Goal: Communication & Community: Answer question/provide support

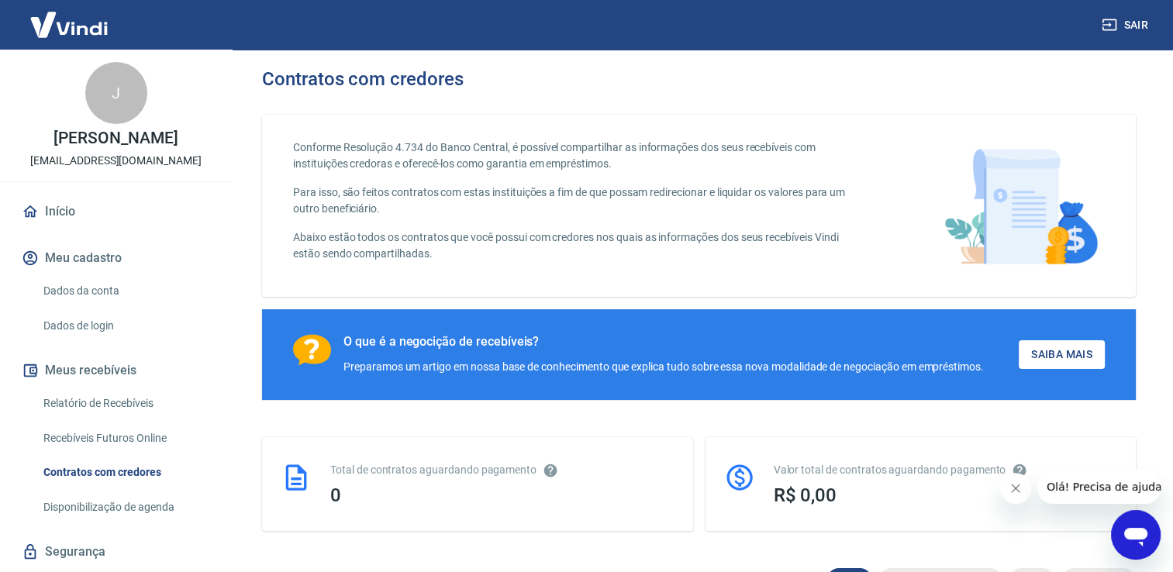
click at [1145, 533] on icon "Abrir janela de mensagens" at bounding box center [1135, 537] width 23 height 19
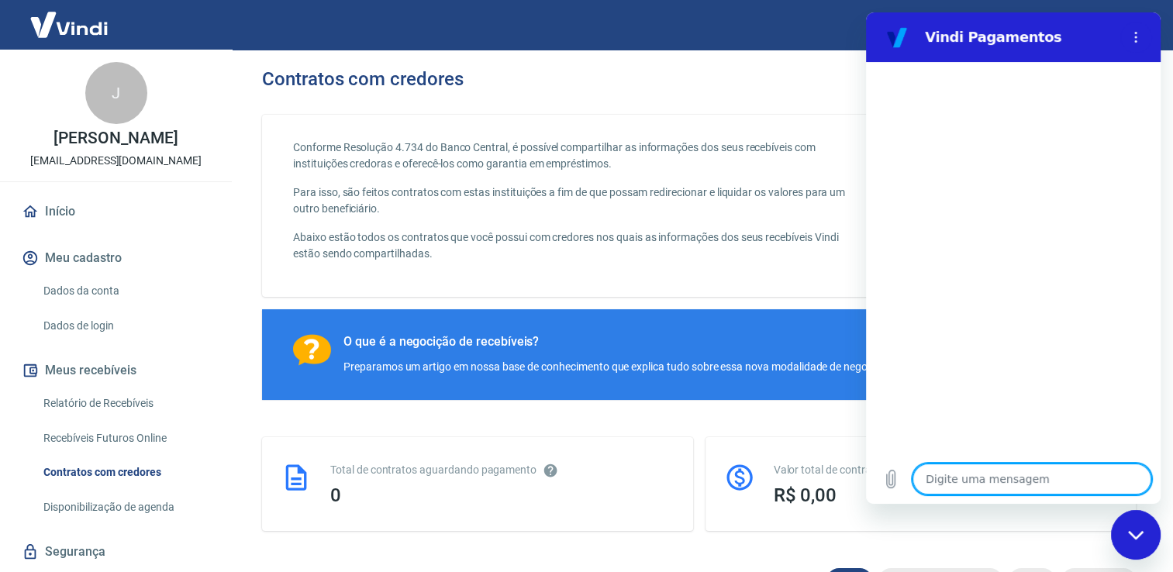
type textarea "F"
type textarea "x"
type textarea "Fl"
type textarea "x"
type textarea "Fla"
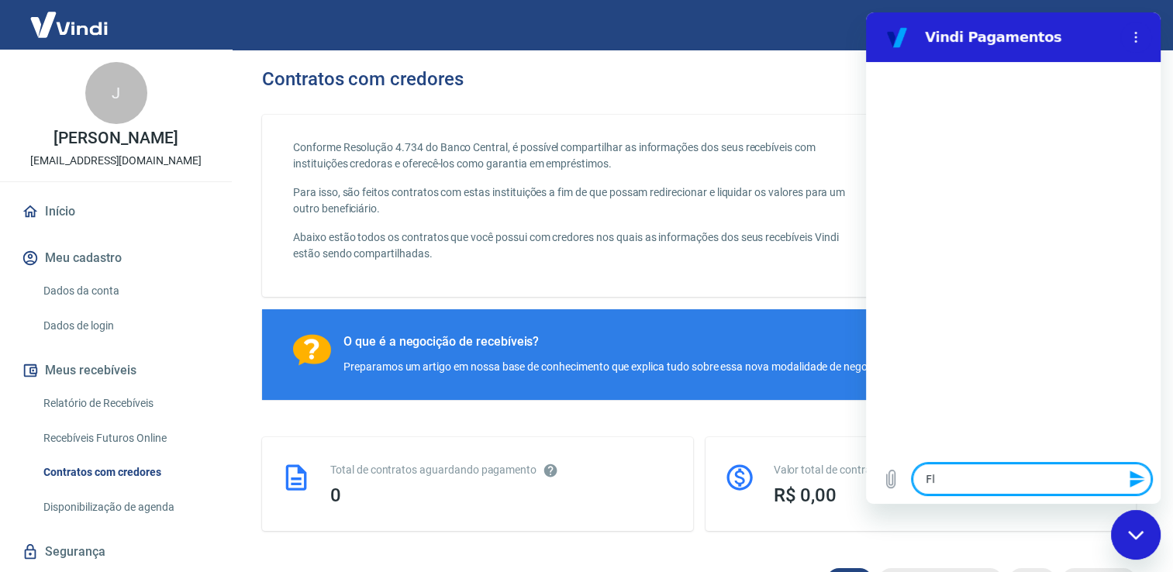
type textarea "x"
type textarea "Fl"
type textarea "x"
type textarea "F"
type textarea "x"
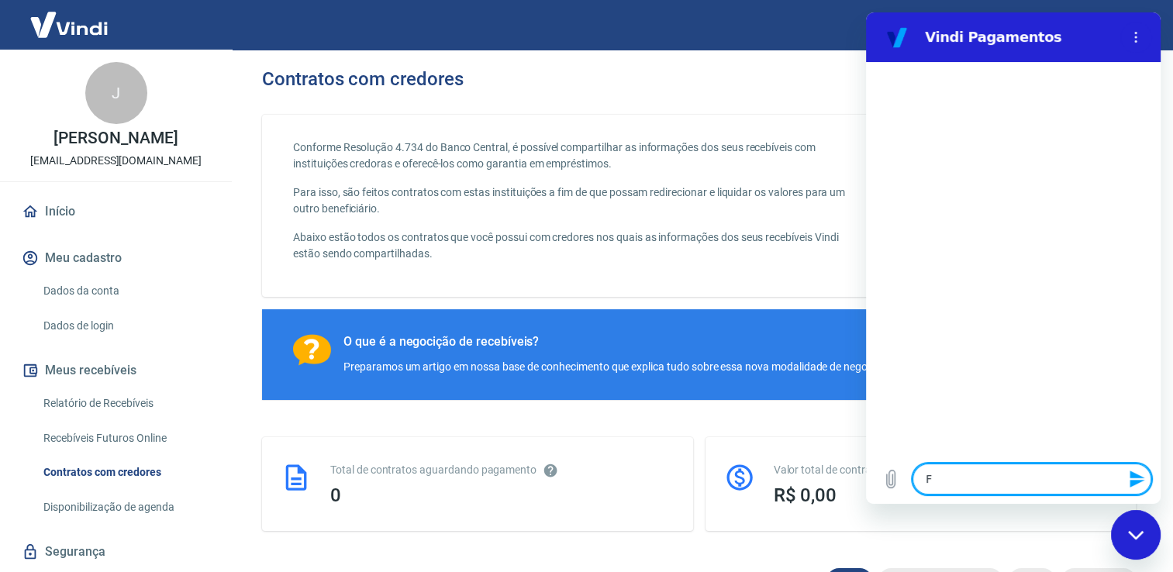
type textarea "Fa"
type textarea "x"
type textarea "Fal"
type textarea "x"
type textarea "Fala"
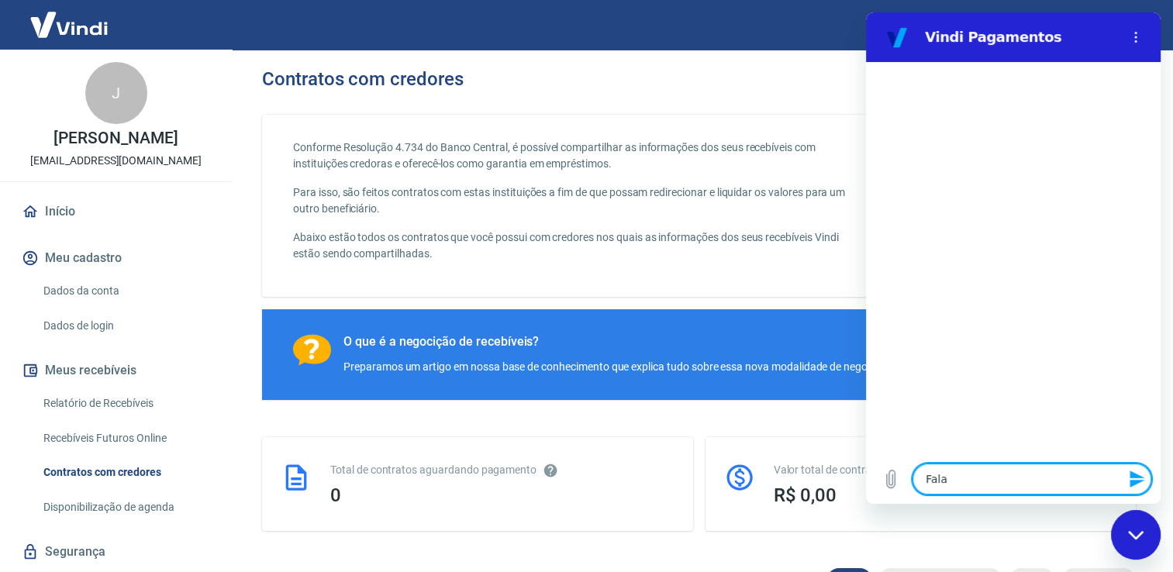
type textarea "x"
type textarea "Falar"
type textarea "x"
type textarea "Falar"
type textarea "x"
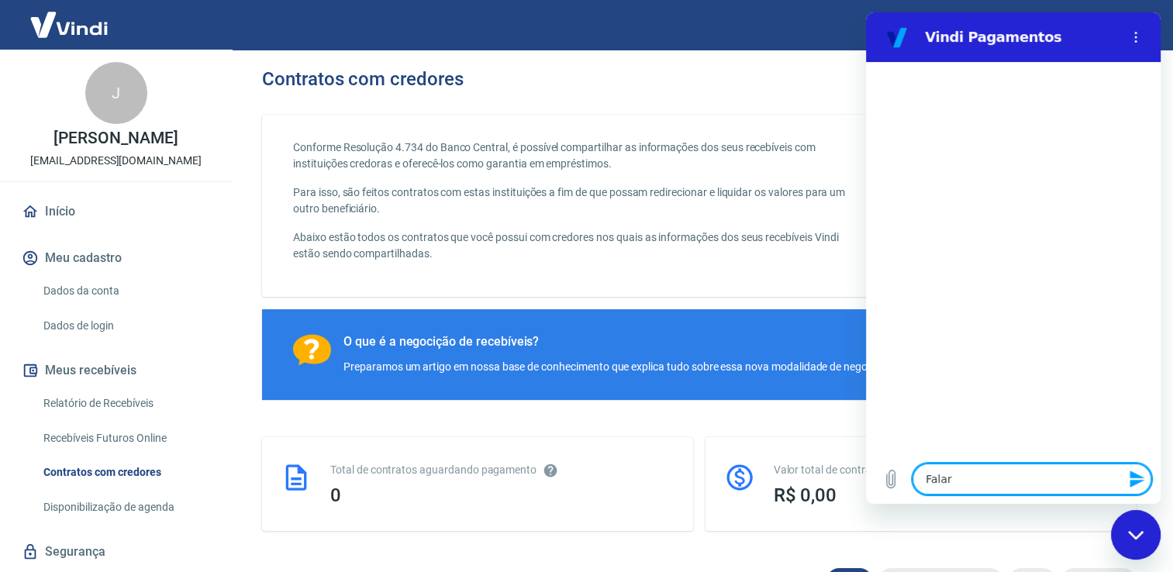
type textarea "Falar c"
type textarea "x"
type textarea "Falar co"
type textarea "x"
type textarea "Falar com"
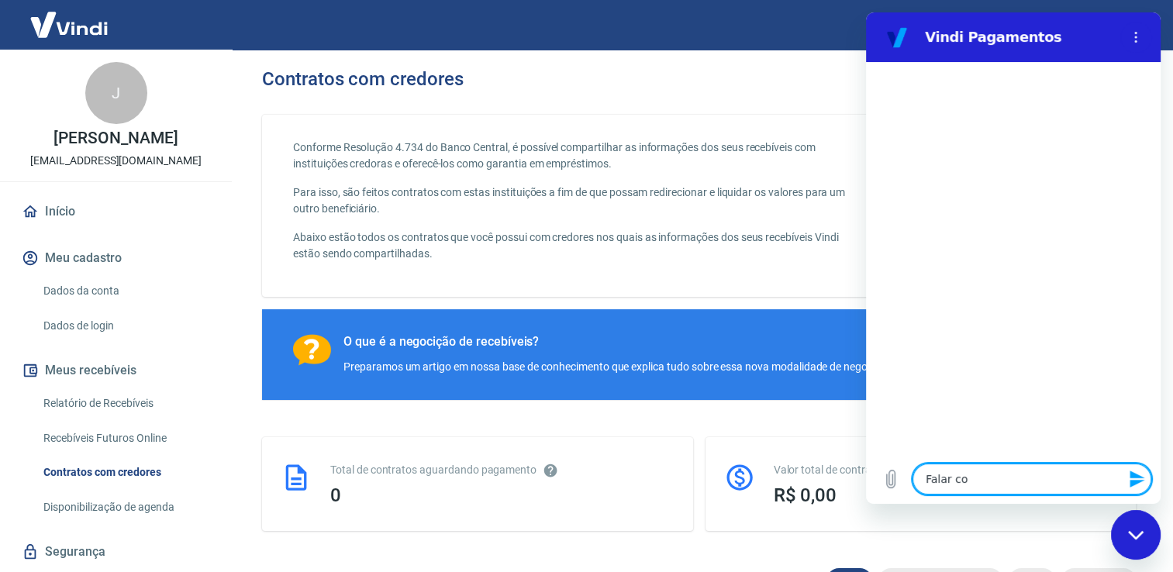
type textarea "x"
type textarea "Falar com"
type textarea "x"
type textarea "Falar com a"
type textarea "x"
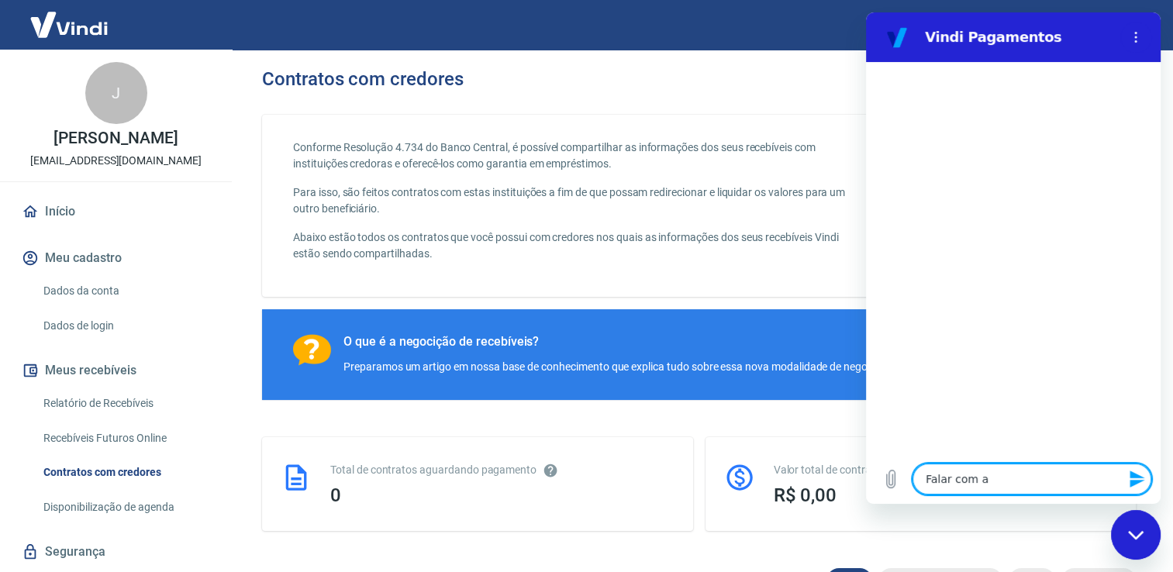
type textarea "Falar com at"
type textarea "x"
type textarea "Falar com ate"
type textarea "x"
type textarea "Falar com aten"
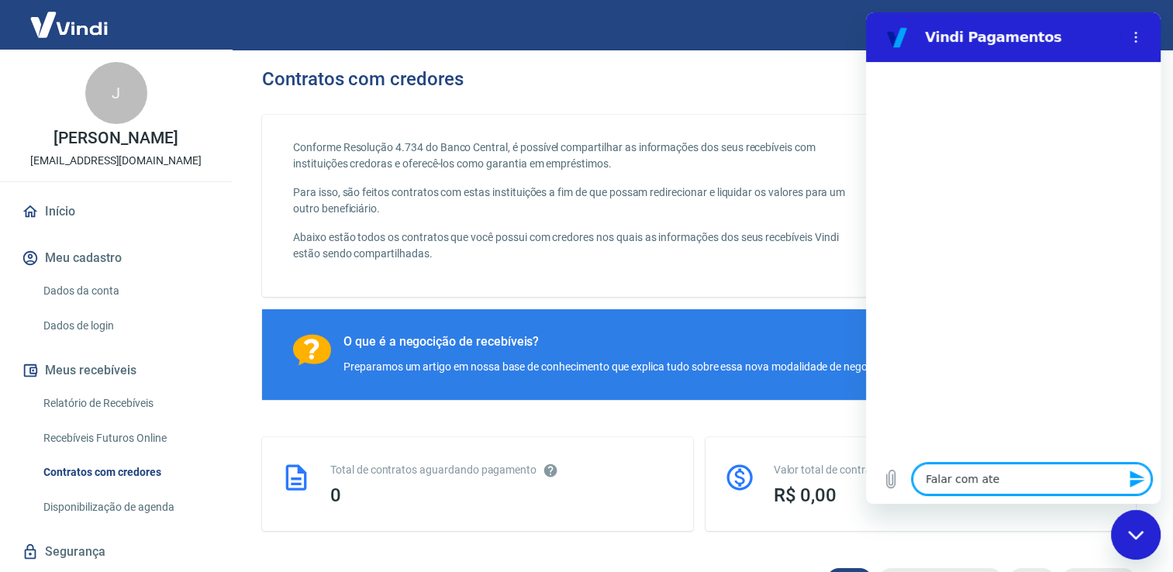
type textarea "x"
type textarea "Falar com atend"
type textarea "x"
type textarea "Falar com atende"
type textarea "x"
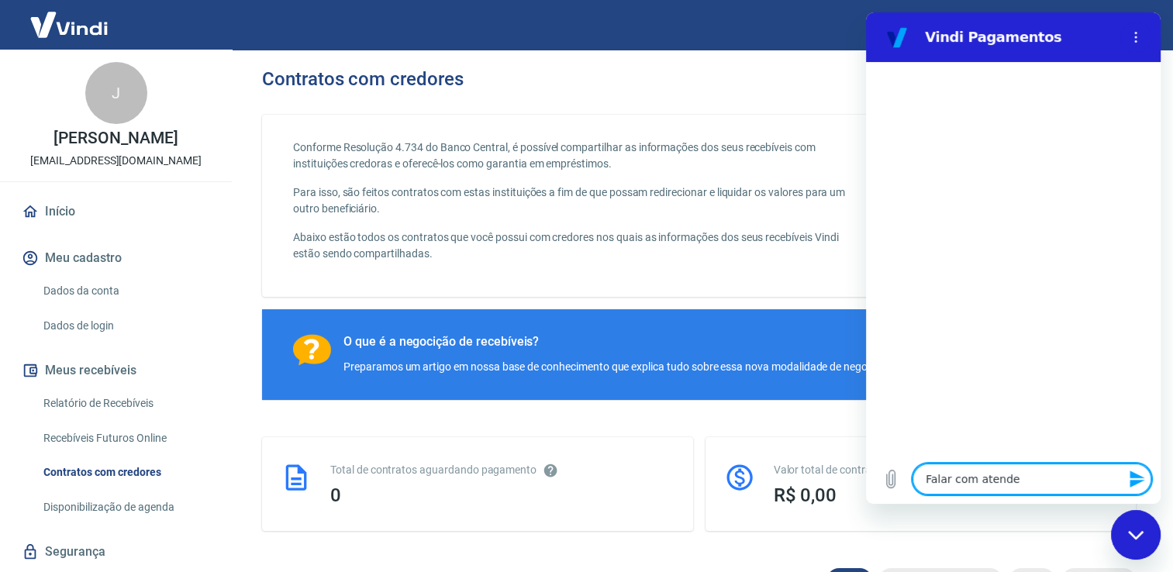
type textarea "Falar com atenden"
type textarea "x"
type textarea "Falar com atendent"
type textarea "x"
type textarea "Falar com atendente"
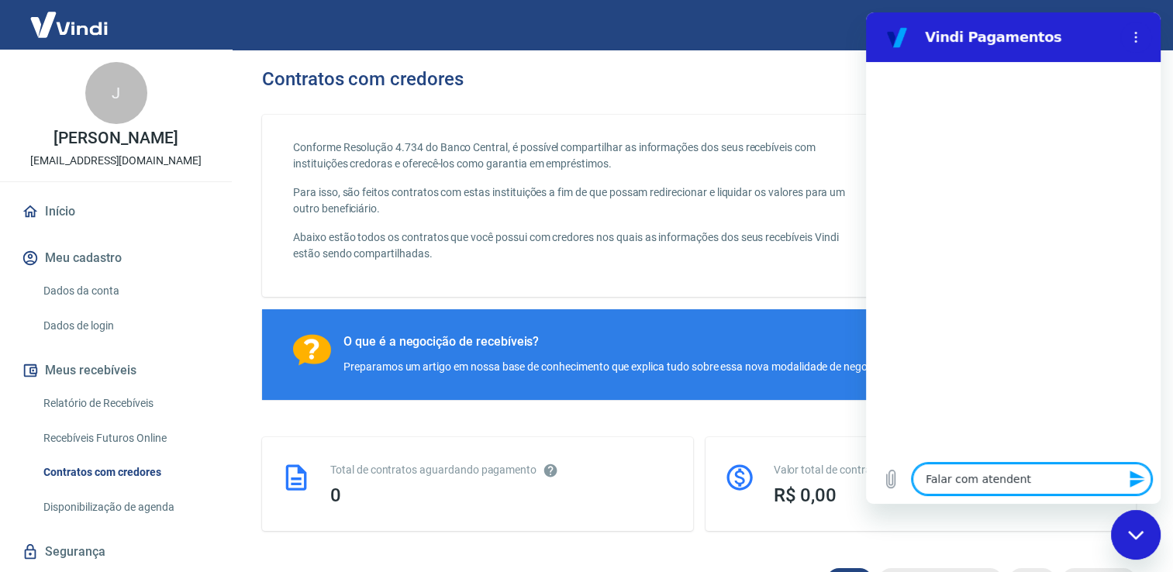
type textarea "x"
type textarea "Falar com atendente."
type textarea "x"
type textarea "Falar com atendente."
type textarea "x"
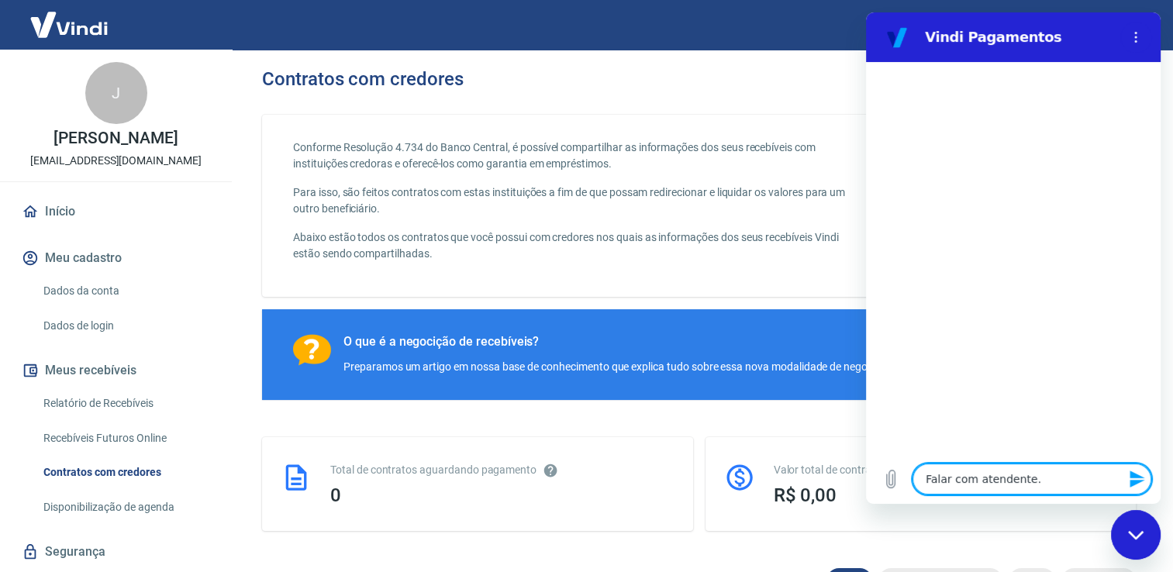
type textarea "Falar com atendente."
type textarea "x"
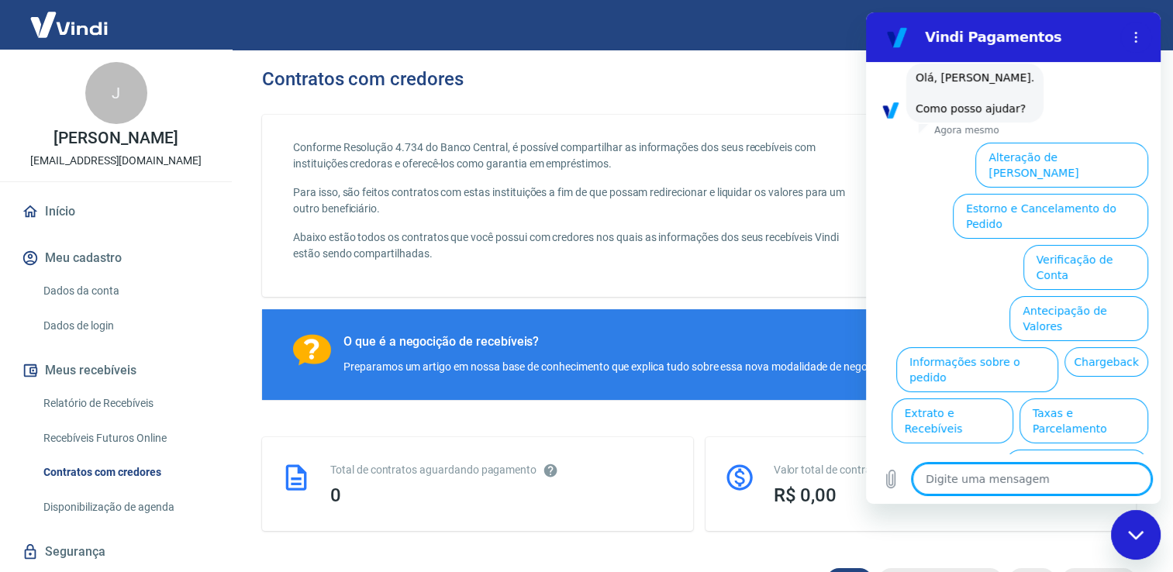
scroll to position [84, 0]
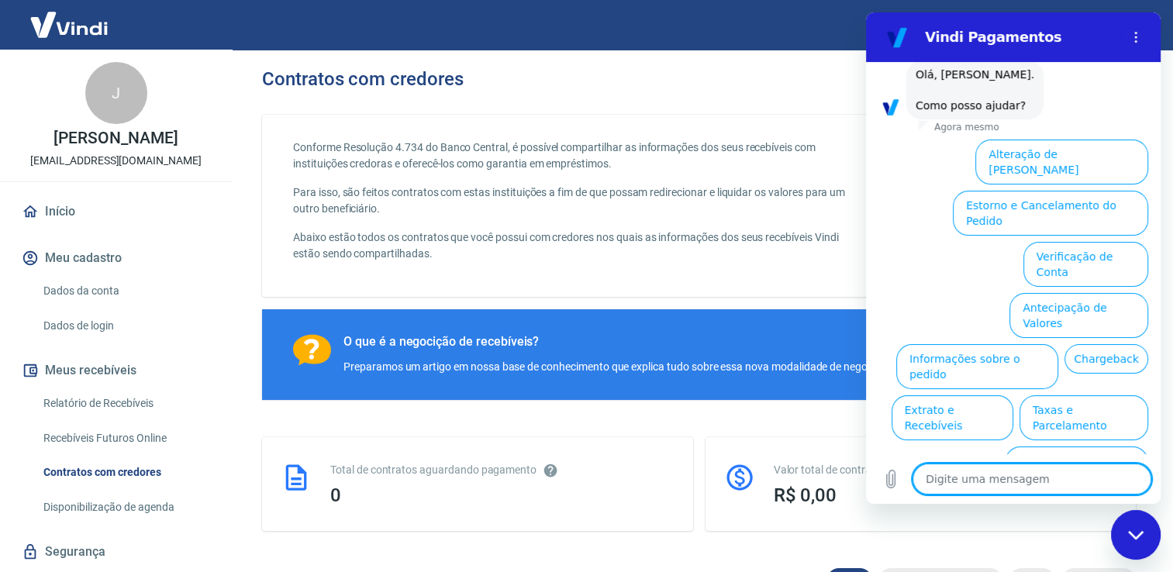
type textarea "F"
type textarea "x"
type textarea "Fl"
type textarea "x"
type textarea "F"
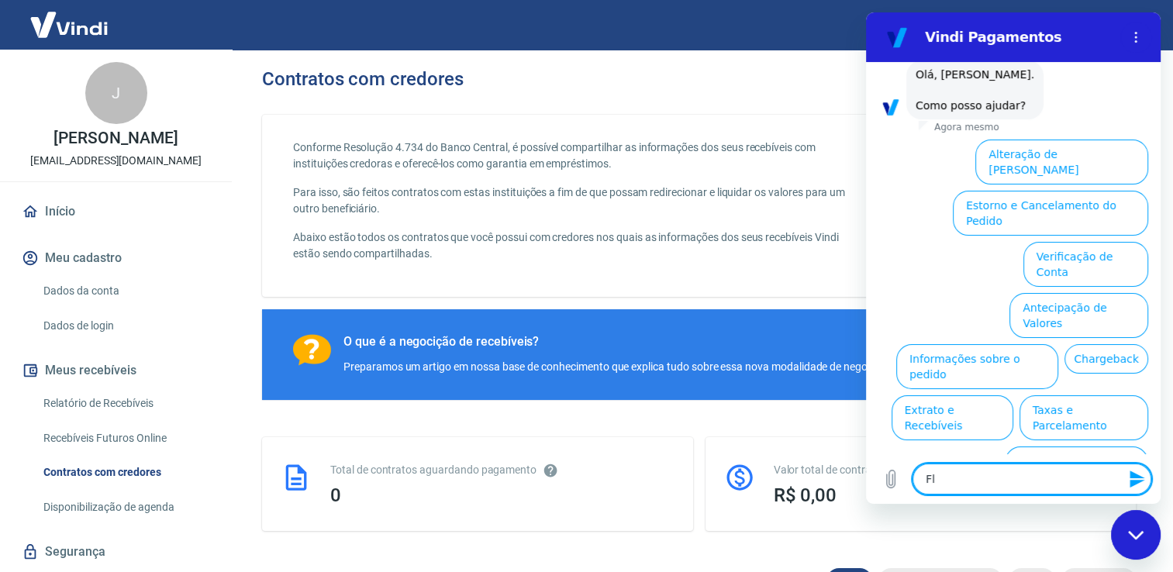
type textarea "x"
type textarea "Fa"
type textarea "x"
type textarea "Fal"
type textarea "x"
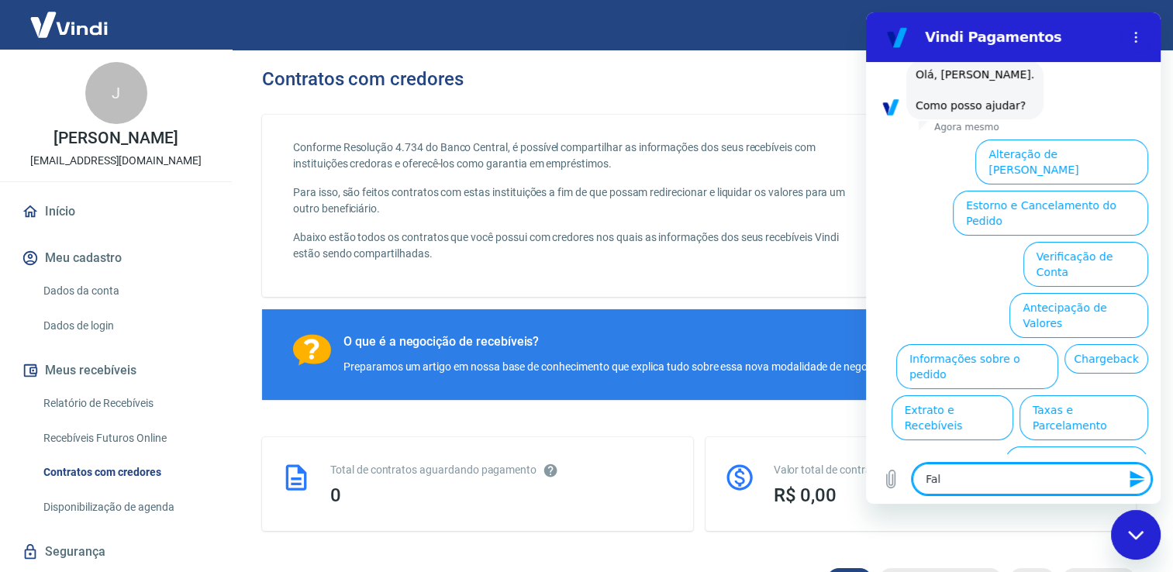
type textarea "Fala"
type textarea "x"
type textarea "Falar"
type textarea "x"
type textarea "Falar"
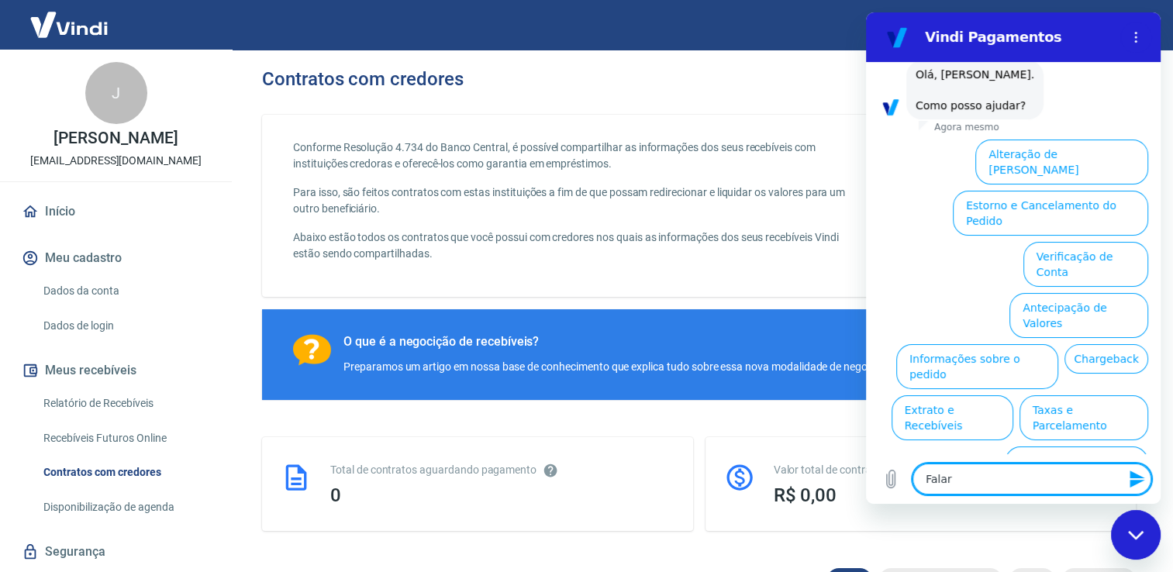
type textarea "x"
type textarea "Falar c"
type textarea "x"
type textarea "Falar co"
type textarea "x"
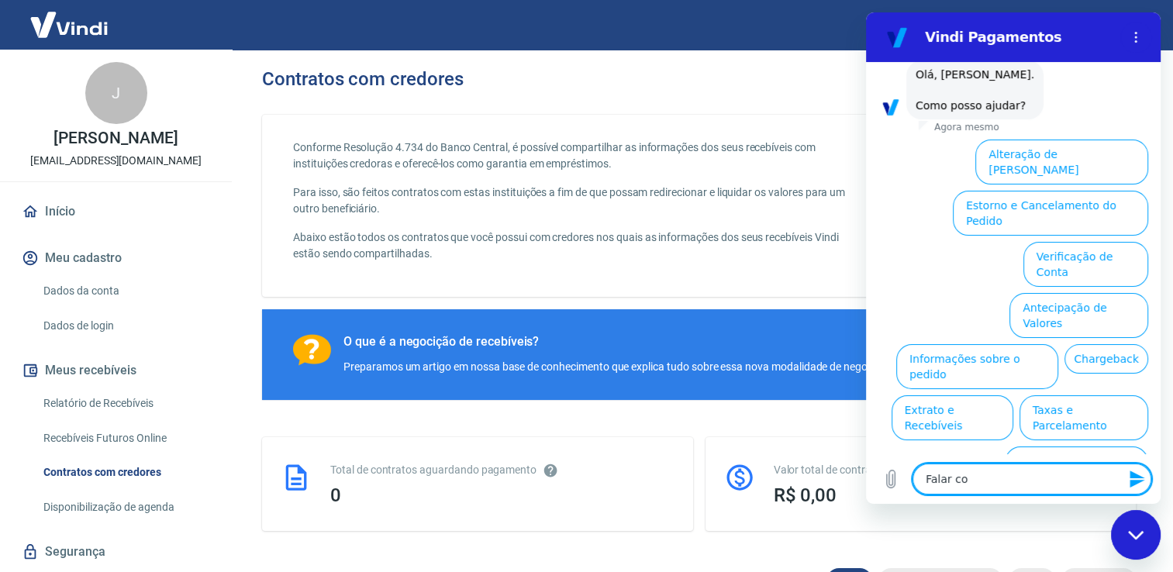
type textarea "Falar com"
type textarea "x"
type textarea "Falar com"
type textarea "x"
type textarea "Falar com a"
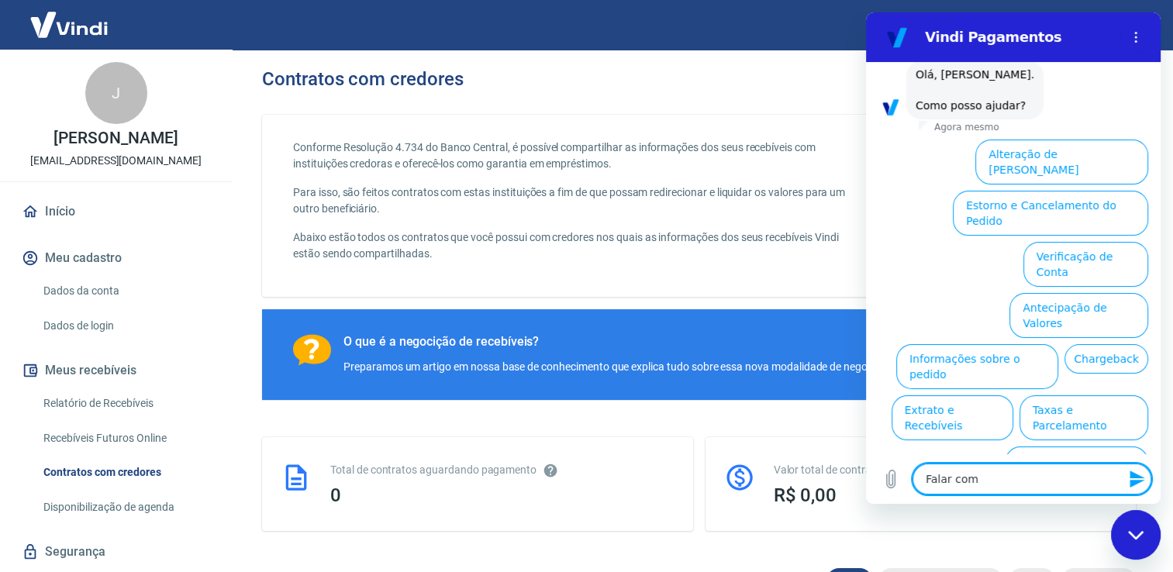
type textarea "x"
type textarea "Falar com at"
type textarea "x"
type textarea "Falar com ate"
type textarea "x"
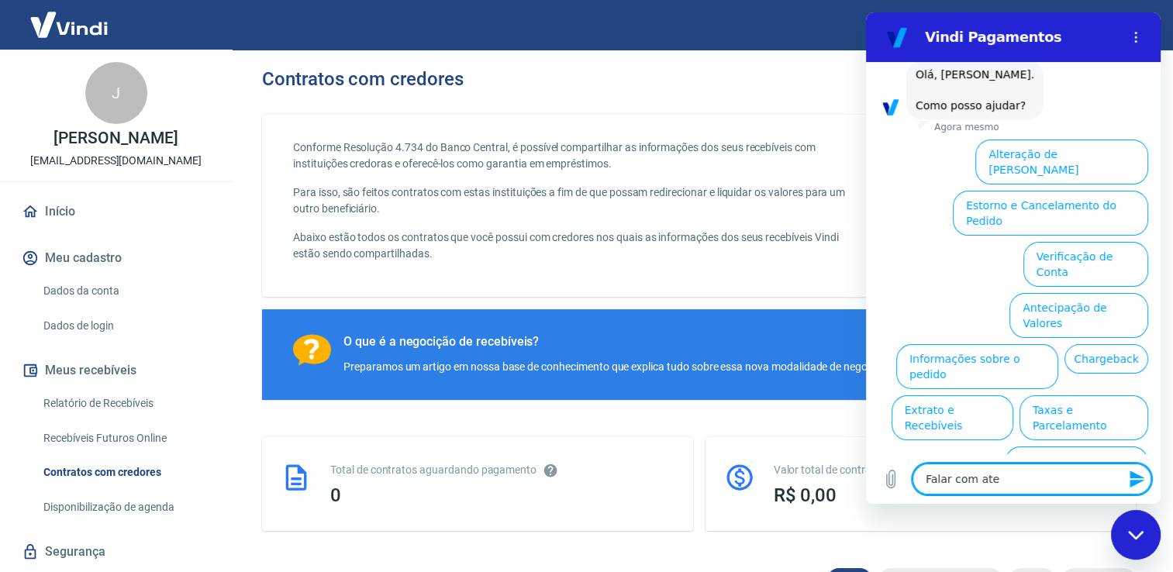
type textarea "Falar com aten"
type textarea "x"
type textarea "Falar com atend"
type textarea "x"
type textarea "Falar com atende"
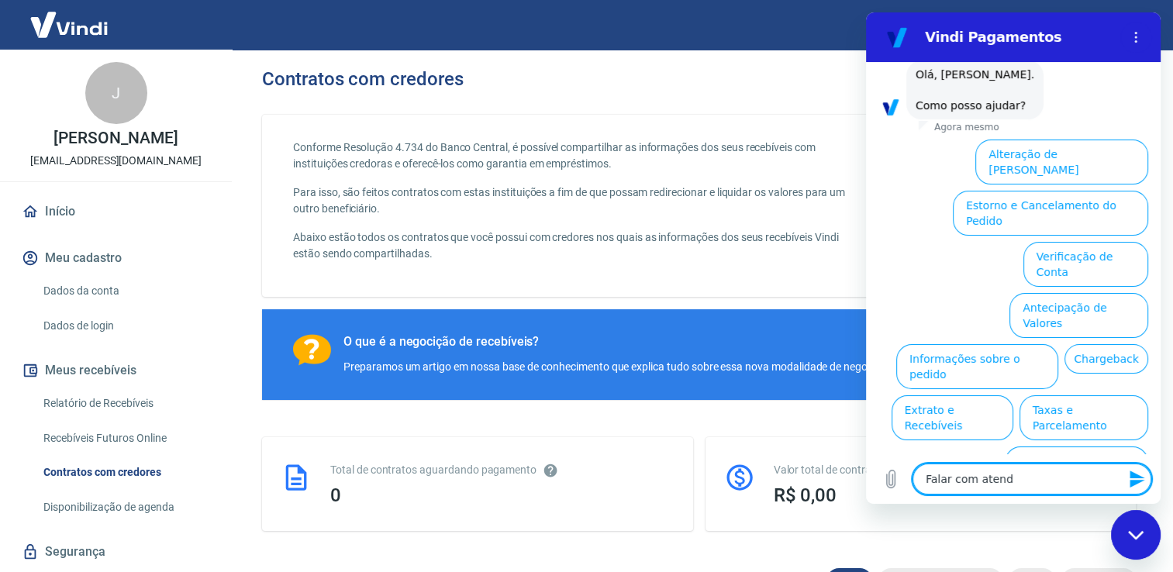
type textarea "x"
type textarea "Falar com atenden"
type textarea "x"
type textarea "Falar com atendend"
type textarea "x"
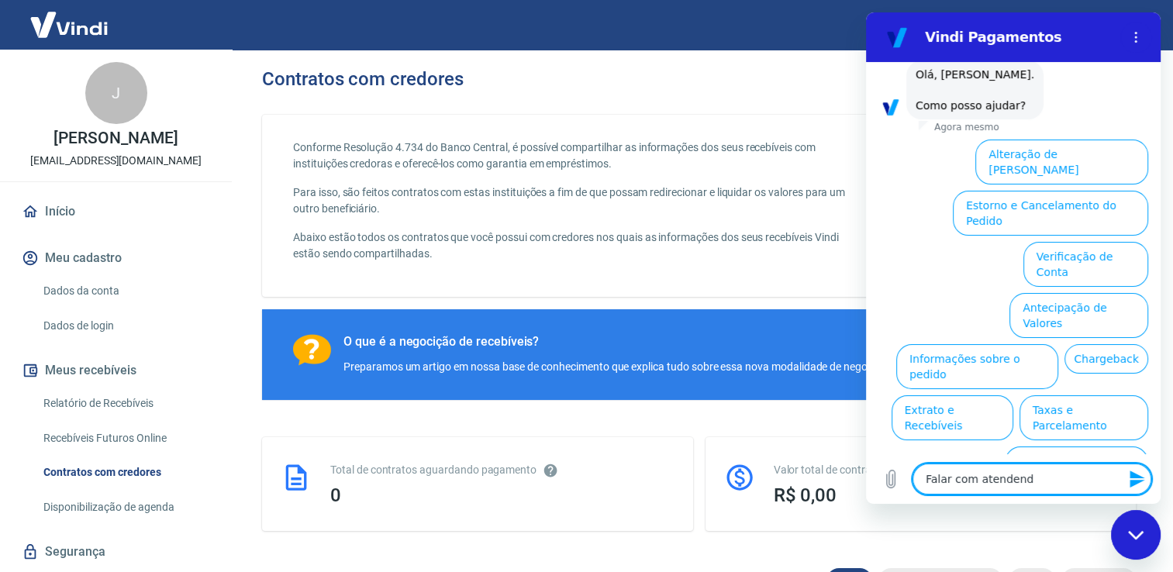
type textarea "Falar com atendende"
type textarea "x"
type textarea "Falar com atendend"
type textarea "x"
type textarea "Falar com atenden"
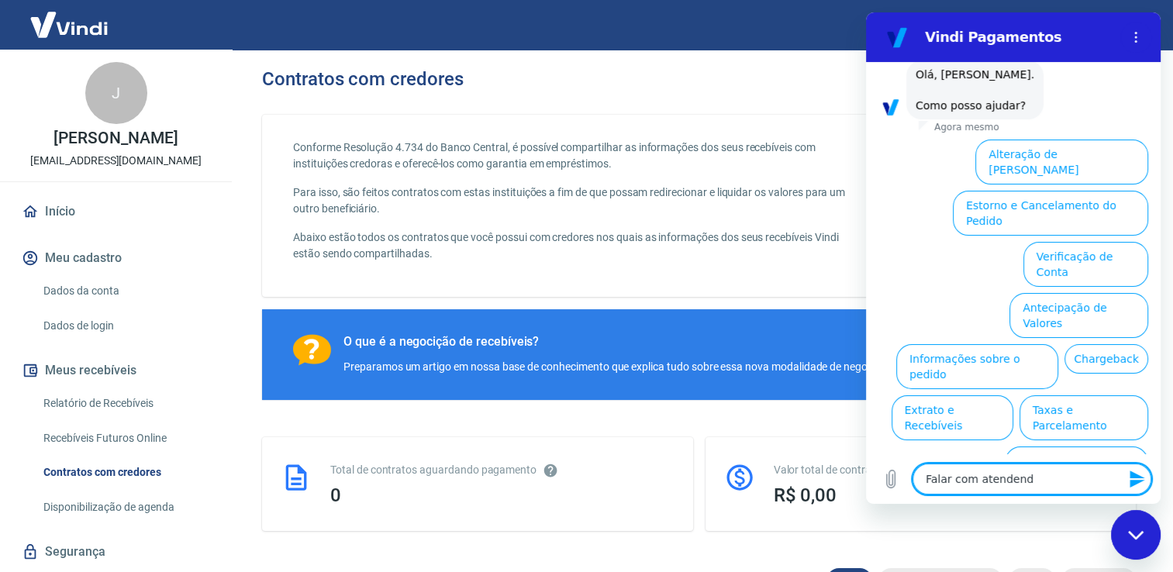
type textarea "x"
type textarea "Falar com atendent"
type textarea "x"
type textarea "Falar com atendente"
type textarea "x"
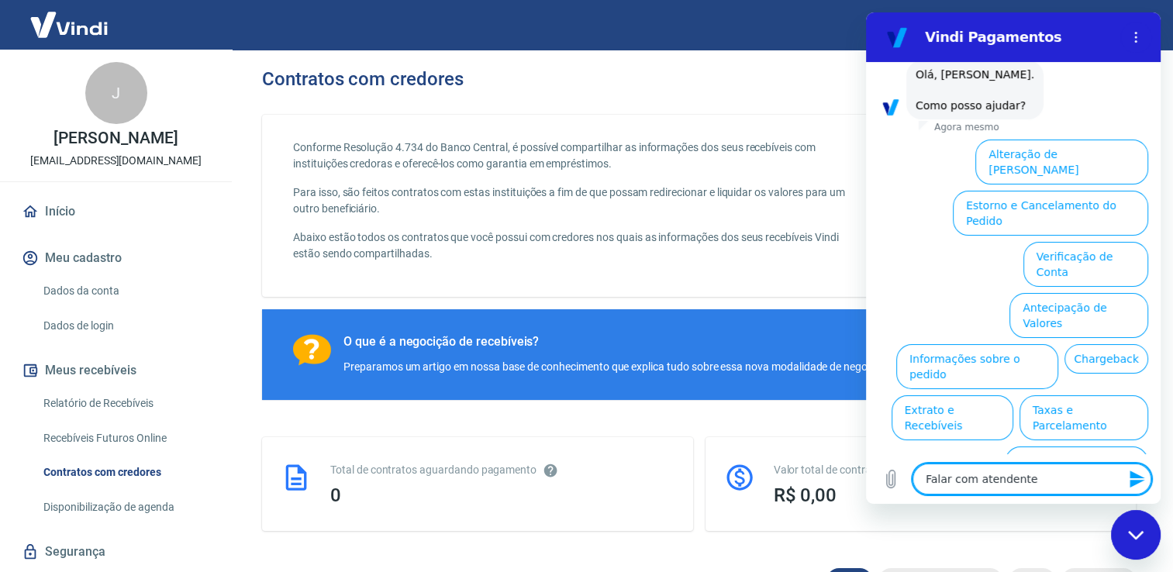
type textarea "Falar com atendente."
type textarea "x"
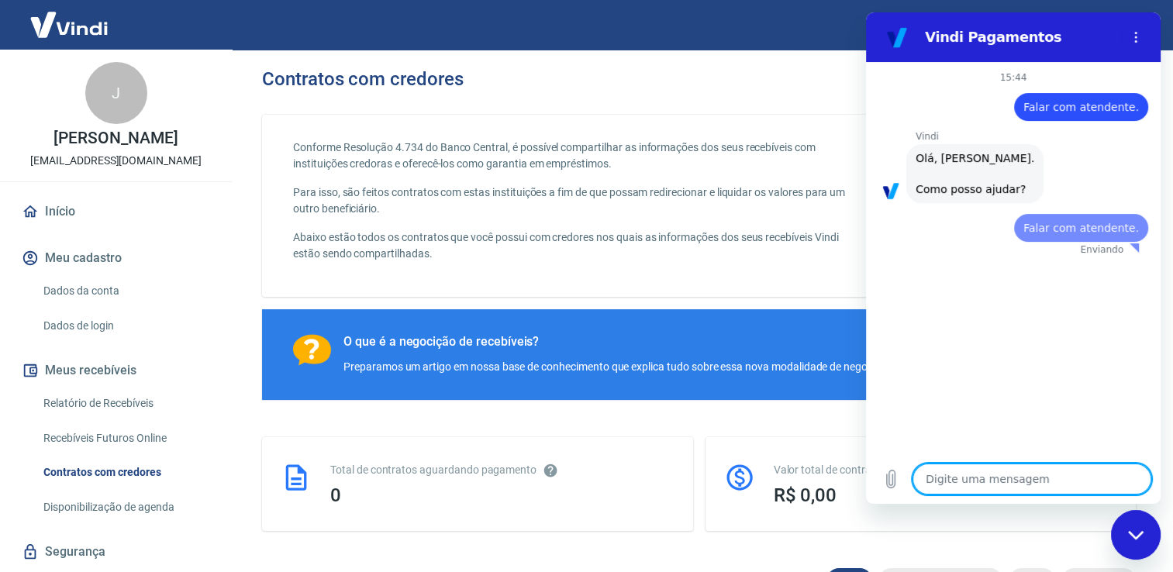
scroll to position [0, 0]
type textarea "x"
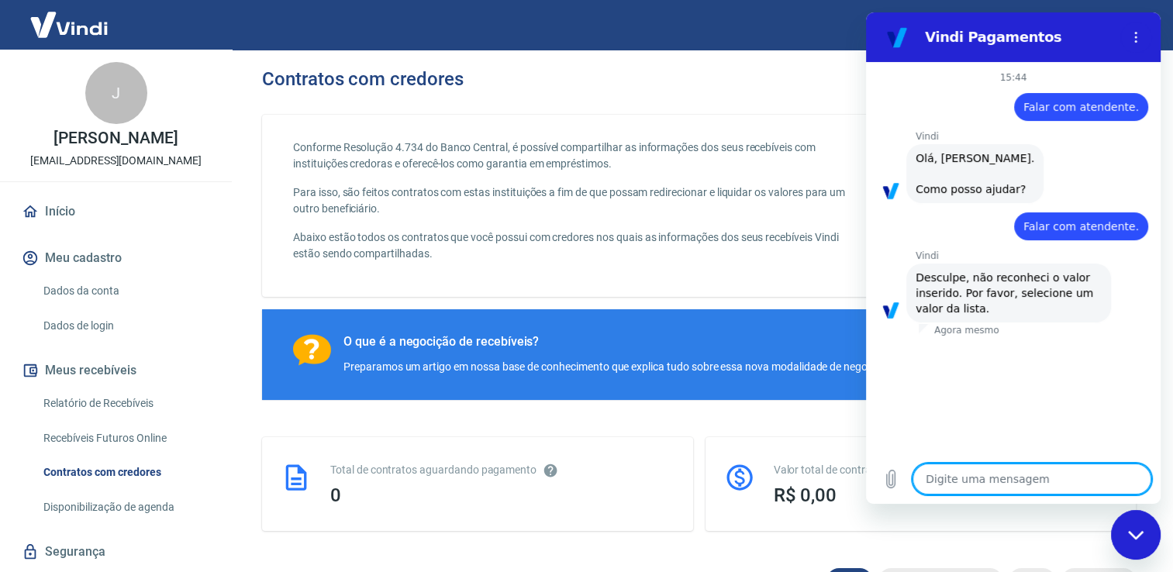
type textarea "F"
type textarea "x"
type textarea "Fa"
type textarea "x"
type textarea "Fal"
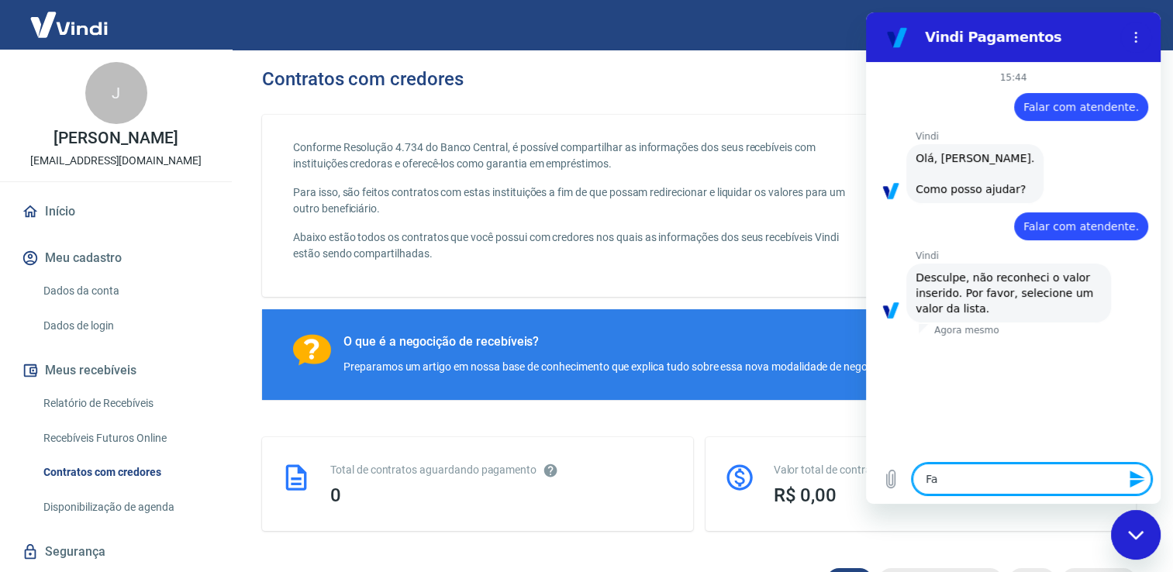
type textarea "x"
type textarea "Fala"
type textarea "x"
type textarea "Falar"
type textarea "x"
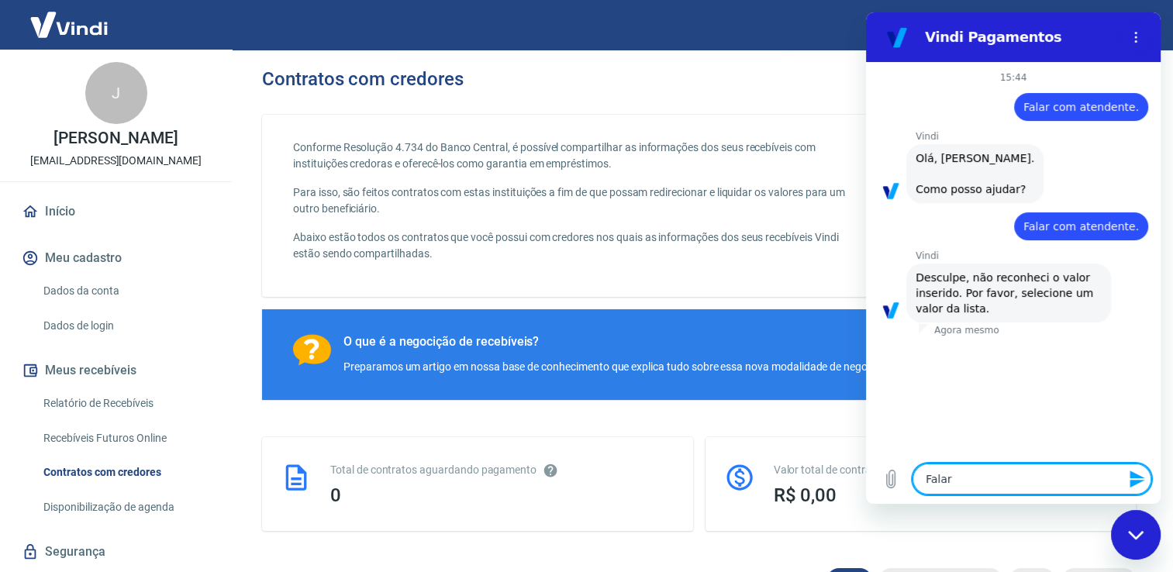
type textarea "Falar"
type textarea "x"
type textarea "Falar c"
type textarea "x"
type textarea "Falar co"
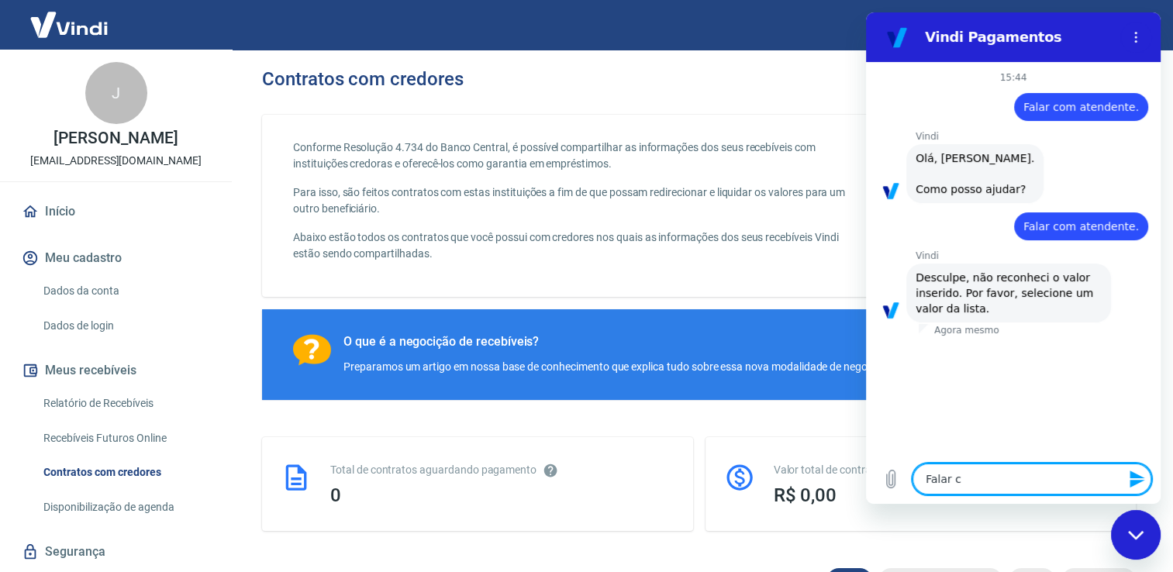
type textarea "x"
type textarea "Falar com"
type textarea "x"
type textarea "Falar com"
type textarea "x"
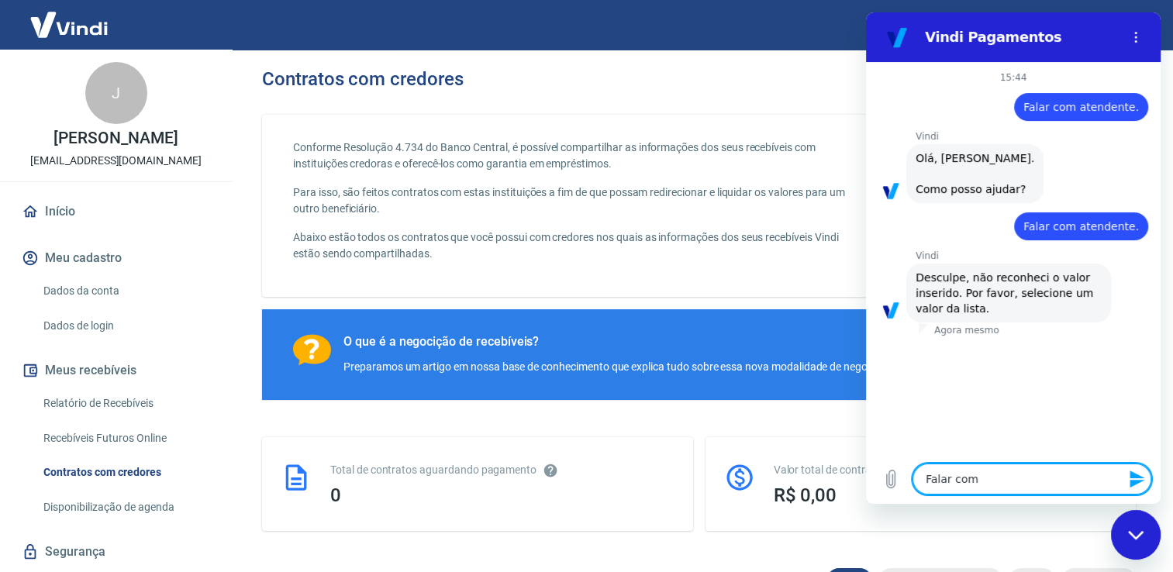
type textarea "Falar com a"
type textarea "x"
type textarea "Falar com at"
type textarea "x"
type textarea "Falar com ate"
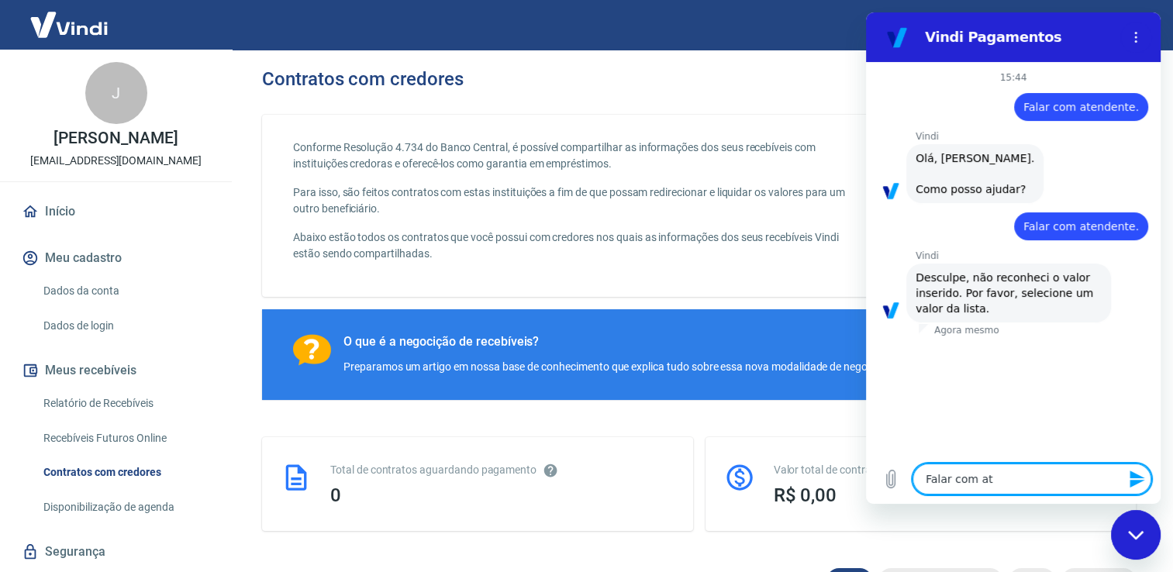
type textarea "x"
type textarea "Falar com aten"
type textarea "x"
type textarea "Falar com atend"
type textarea "x"
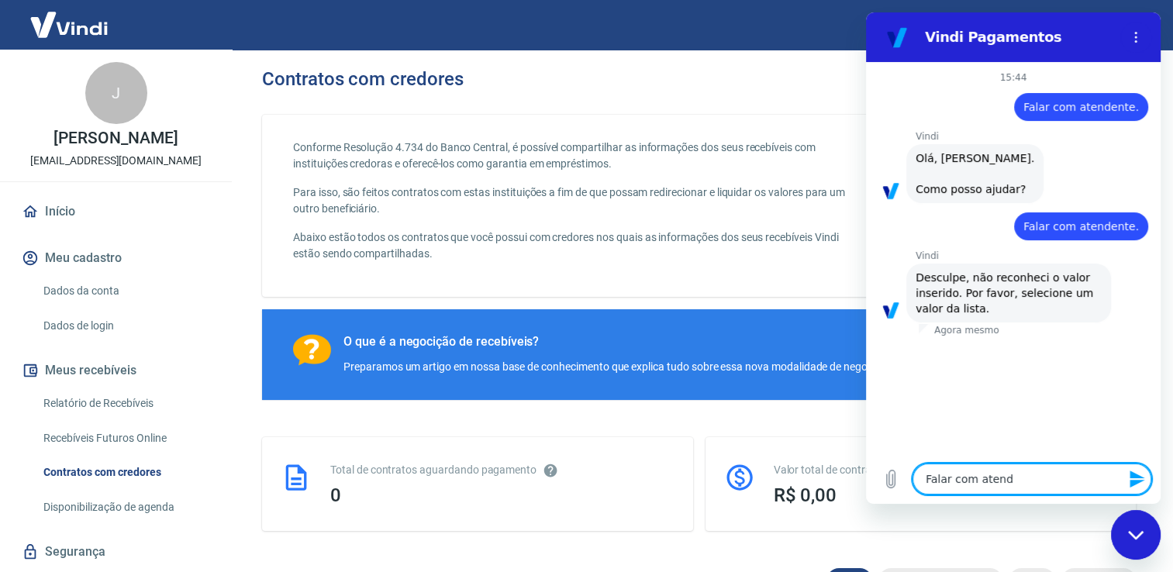
type textarea "Falar com atende"
type textarea "x"
type textarea "Falar com atenden"
type textarea "x"
type textarea "Falar com atendente"
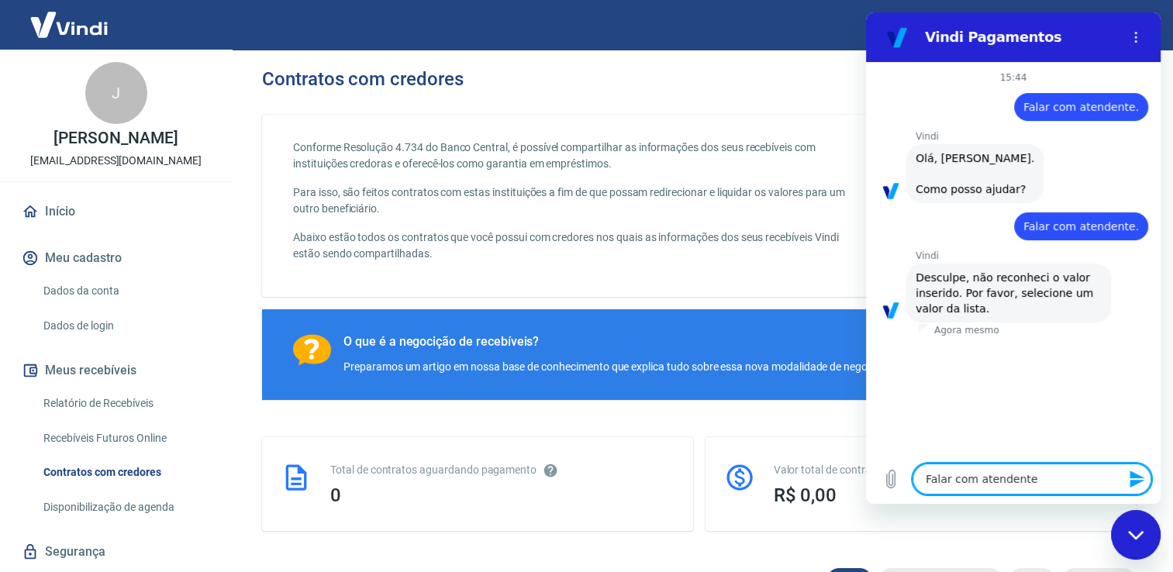
type textarea "x"
type textarea "Falar com atendente."
type textarea "x"
drag, startPoint x: 936, startPoint y: 482, endPoint x: 820, endPoint y: 473, distance: 116.6
click at [866, 473] on html "Vindi Pagamentos 15:44 diz: Falar com atendente. Enviado · Agora mesmo Vindi Vi…" at bounding box center [1013, 257] width 294 height 491
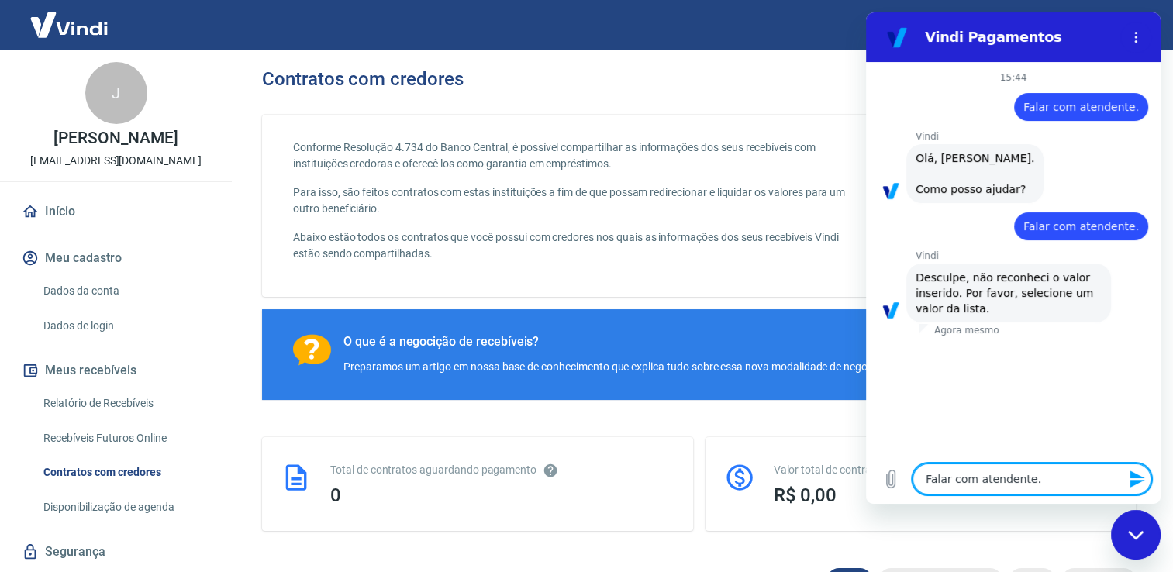
type textarea "Falar com atendente."
click at [1134, 477] on icon "Enviar mensagem" at bounding box center [1136, 478] width 15 height 17
type textarea "x"
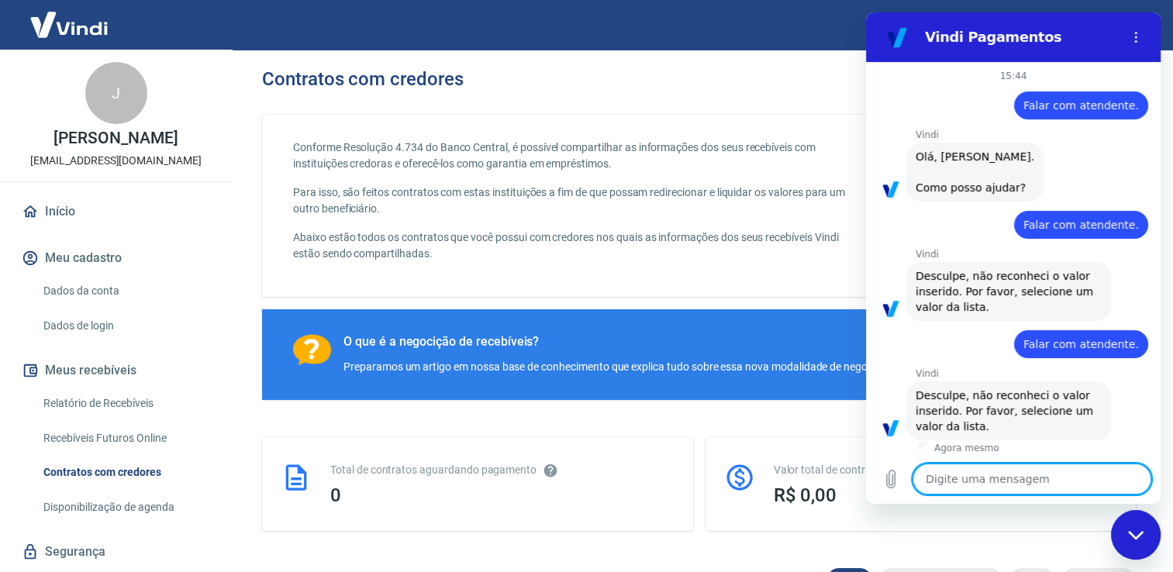
scroll to position [5, 0]
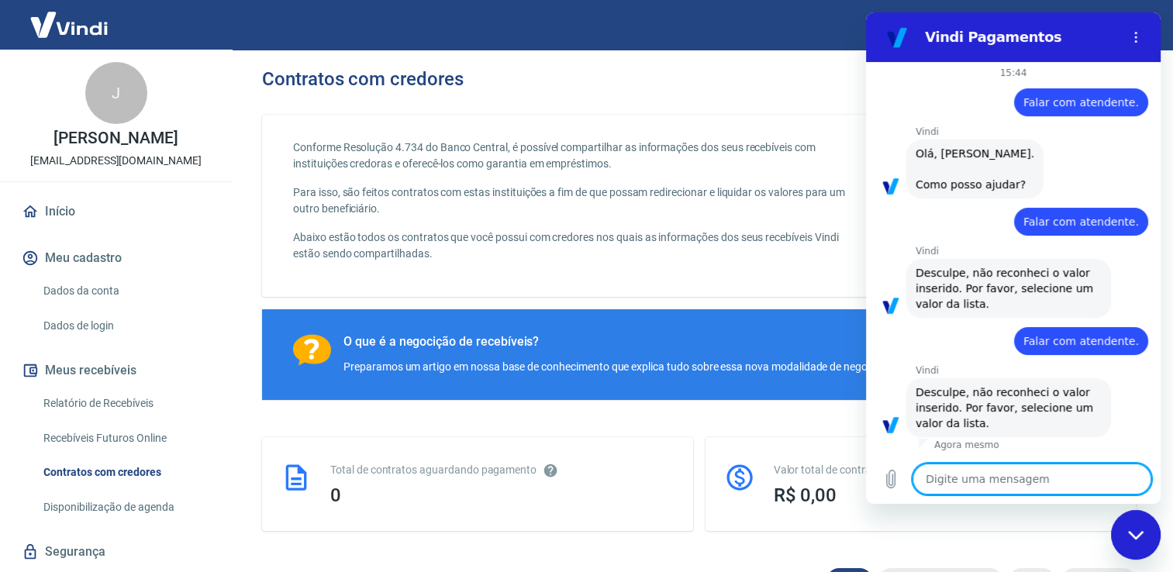
click at [984, 470] on textarea at bounding box center [1031, 478] width 239 height 31
paste textarea "Falar com atendente."
type textarea "Falar com atendente."
type textarea "x"
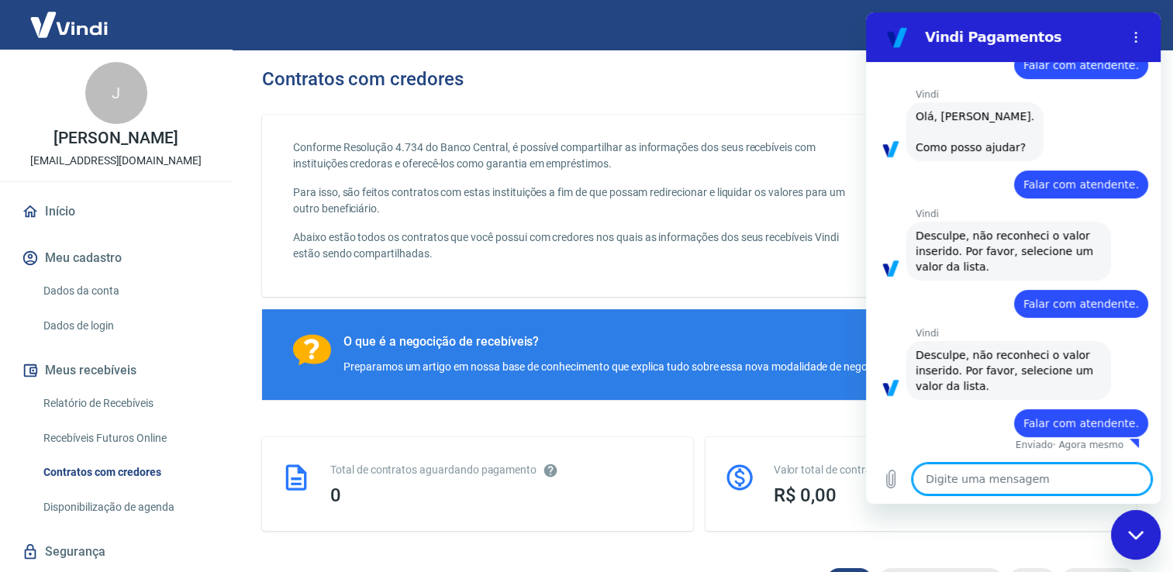
type textarea "x"
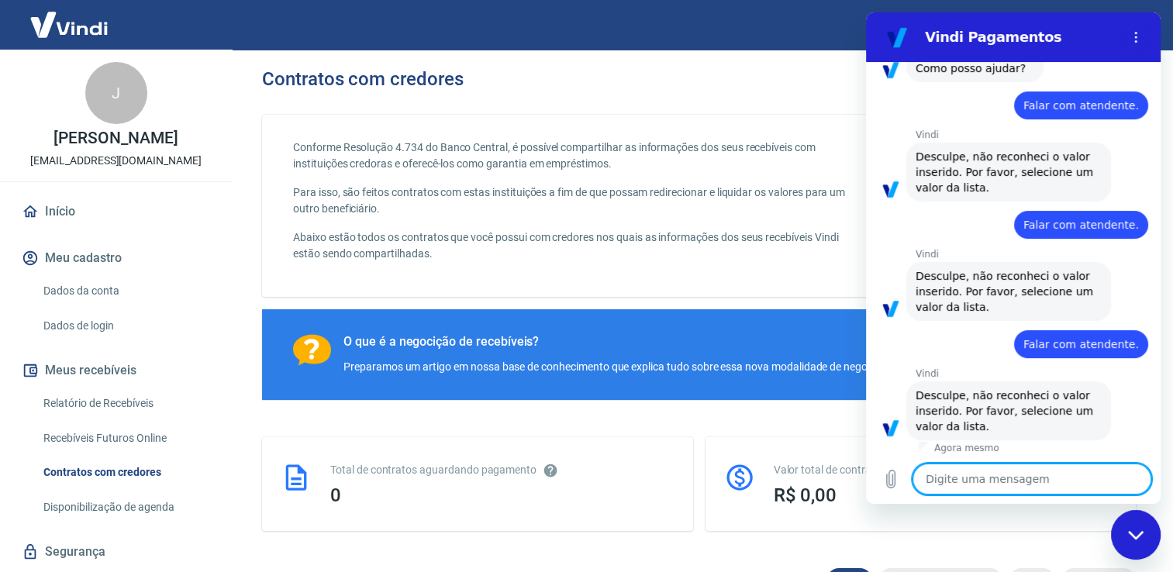
scroll to position [124, 0]
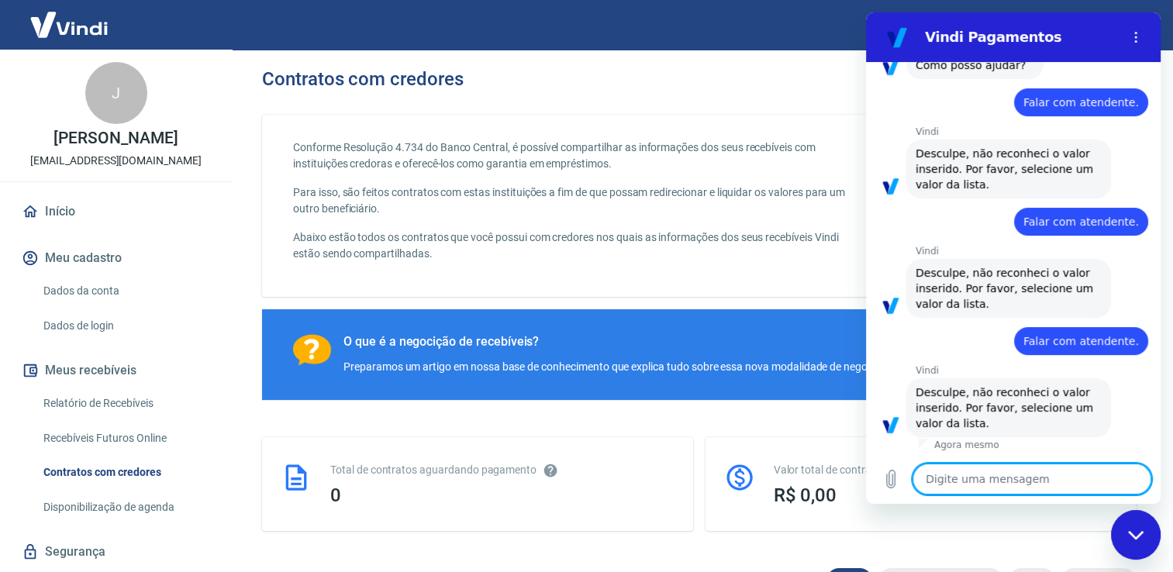
paste textarea "Falar com atendente."
type textarea "Falar com atendente."
type textarea "x"
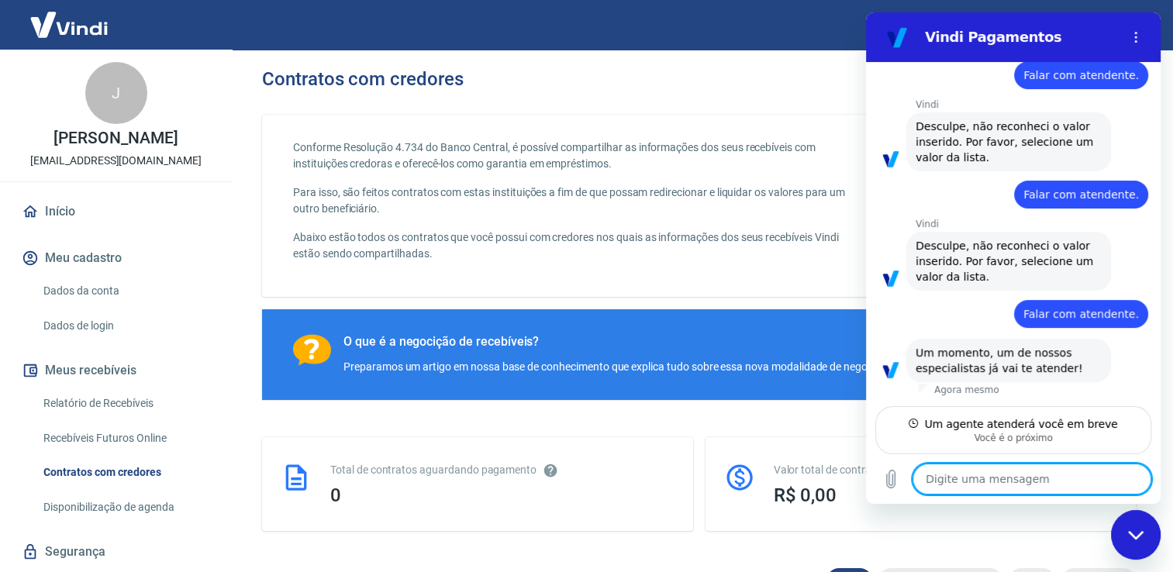
scroll to position [270, 0]
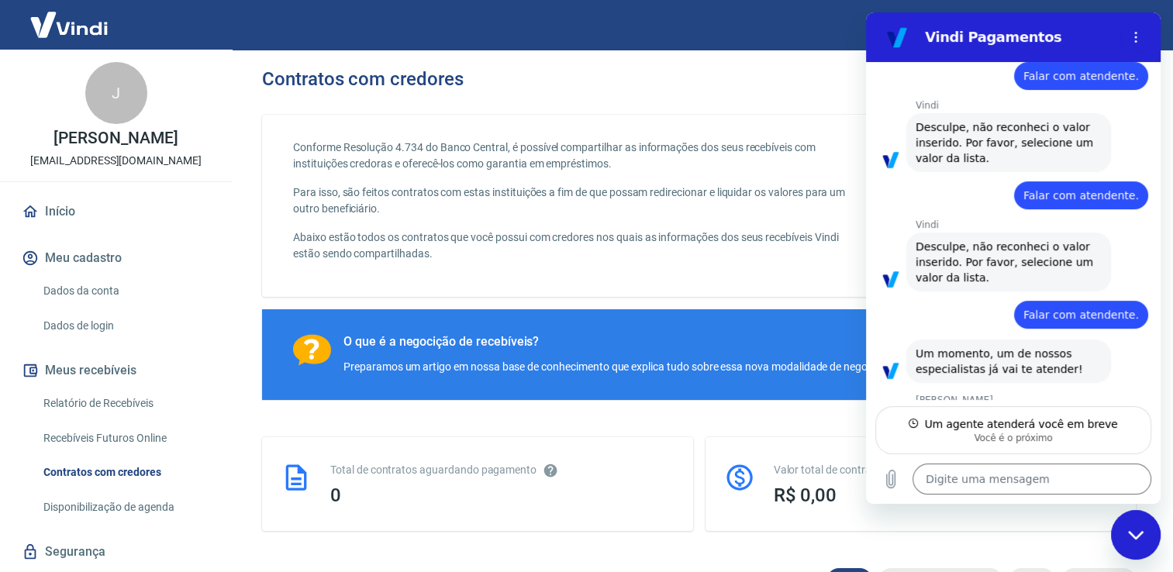
type textarea "x"
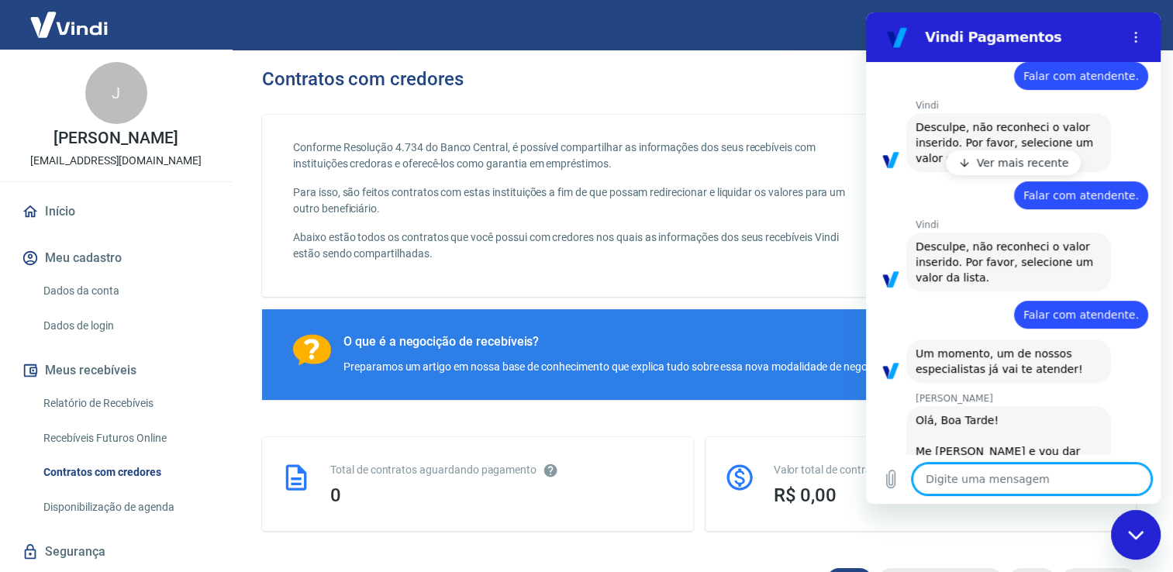
scroll to position [344, 0]
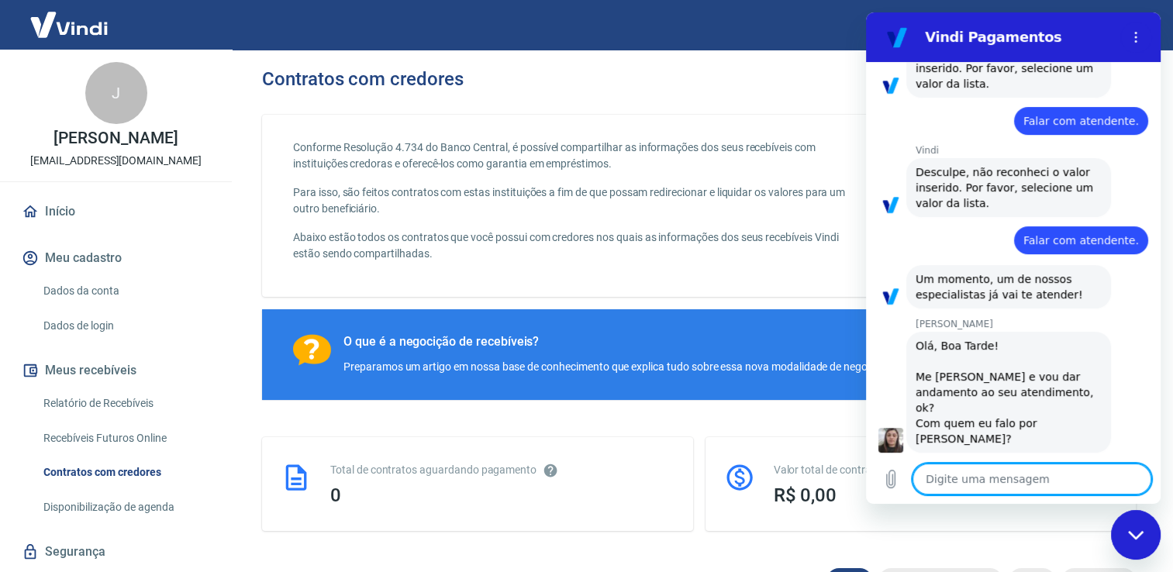
click at [1014, 475] on textarea at bounding box center [1031, 478] width 239 height 31
type textarea "B"
type textarea "x"
type textarea "Bo"
type textarea "x"
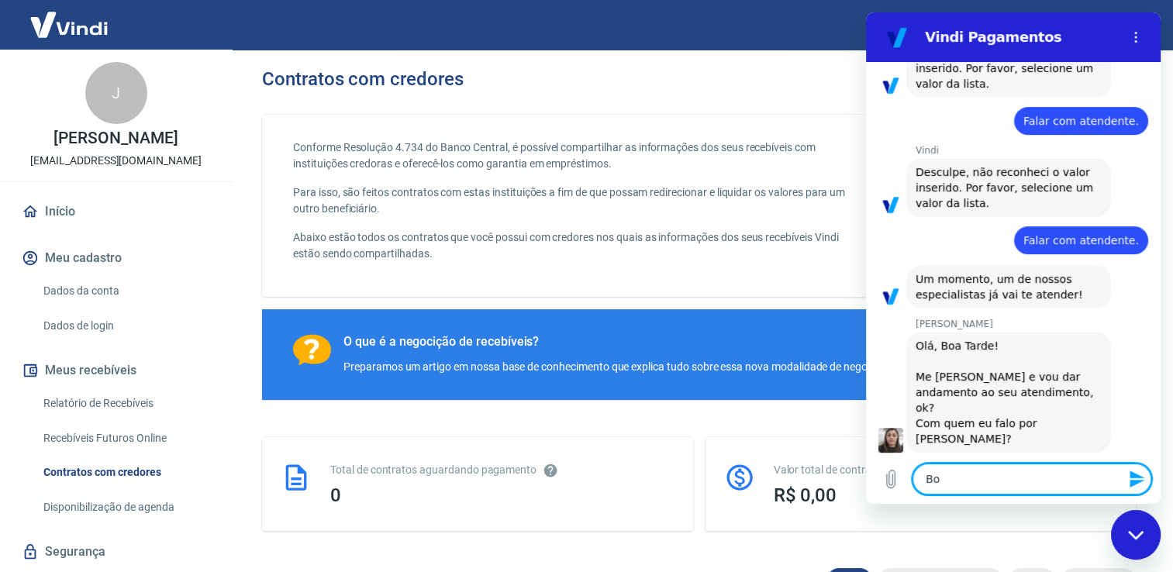
type textarea "Boa"
type textarea "x"
type textarea "Boa"
type textarea "x"
type textarea "Boa t"
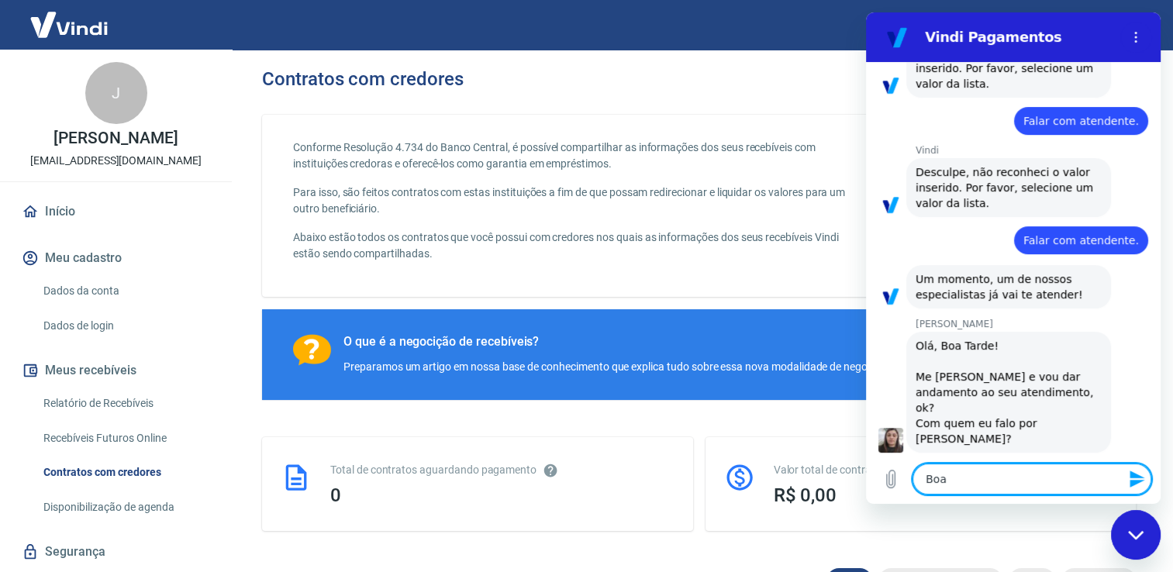
type textarea "x"
type textarea "Boa ta"
type textarea "x"
type textarea "Boa tar"
type textarea "x"
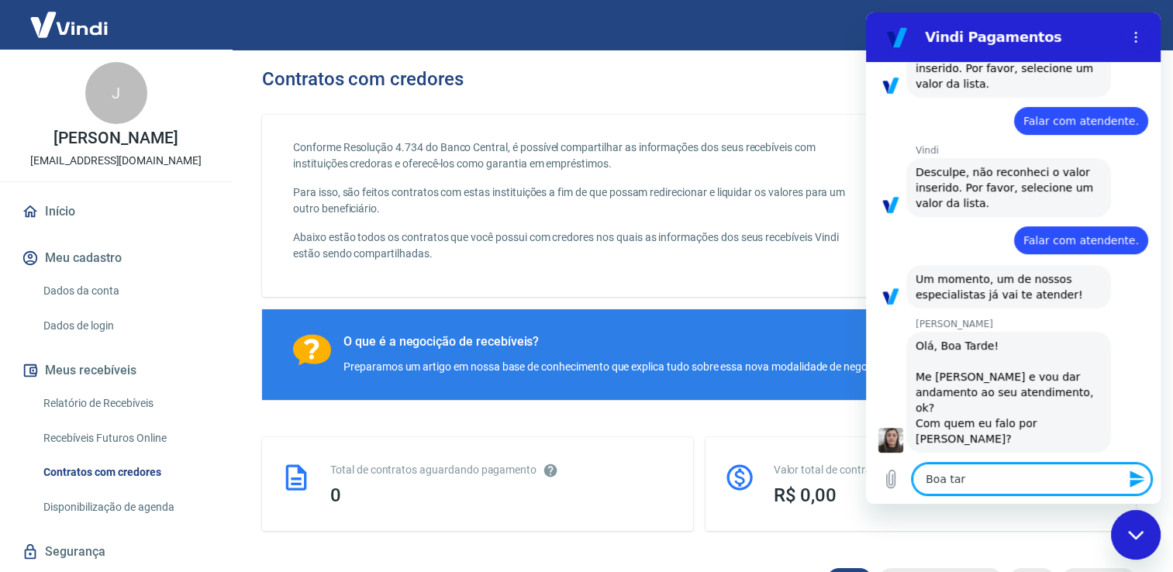
type textarea "Boa tar"
type textarea "x"
type textarea "Boa tar"
type textarea "x"
type textarea "Boa tard"
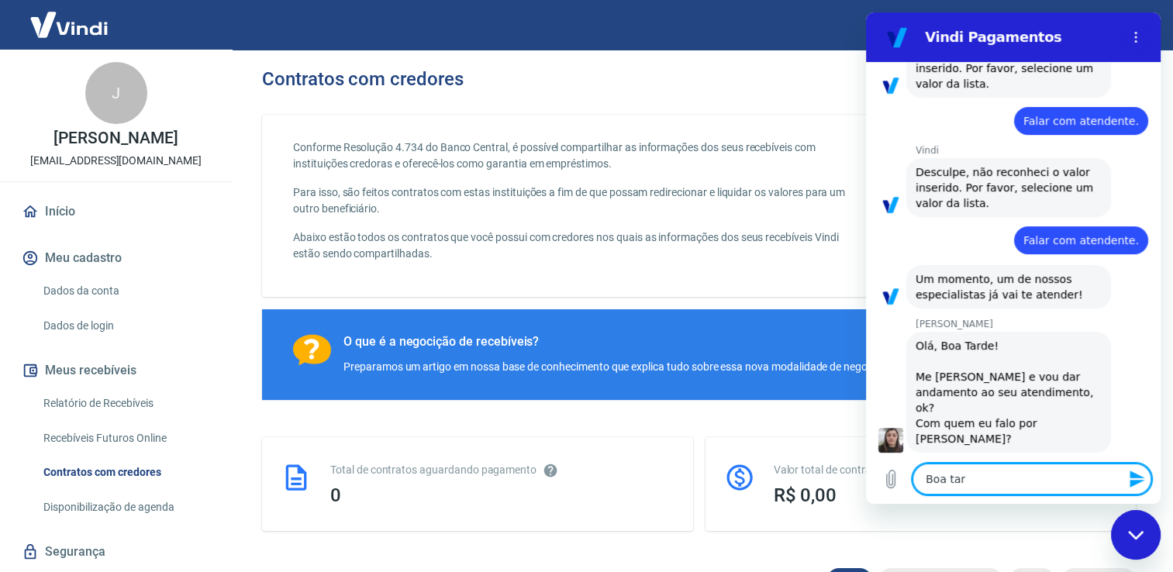
type textarea "x"
type textarea "Boa tarde"
type textarea "x"
type textarea "Boa tarde"
type textarea "x"
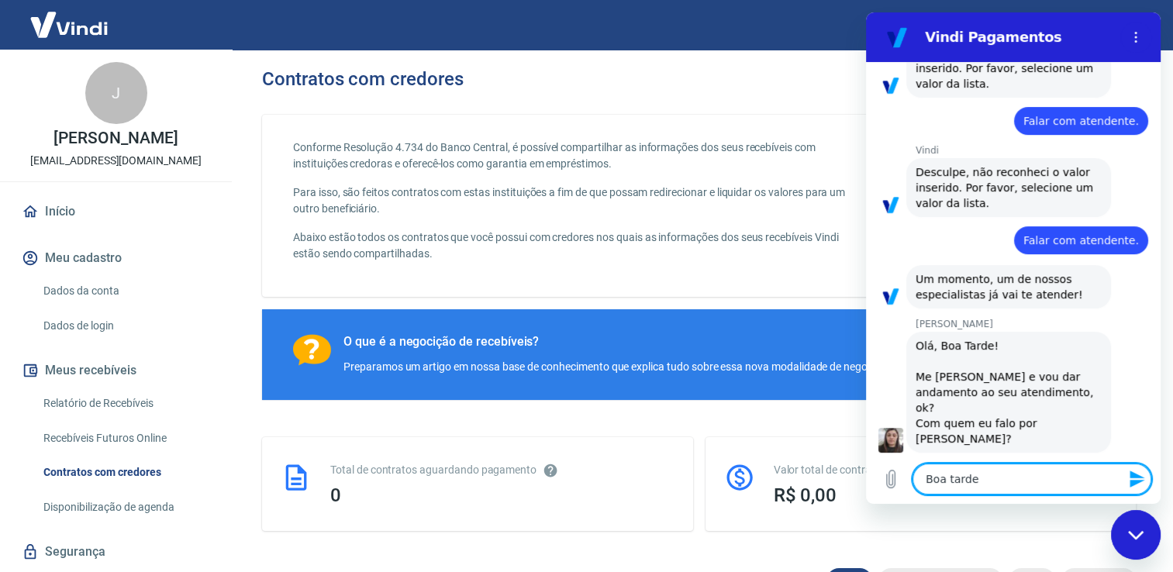
type textarea "Boa tarde S"
type textarea "x"
type textarea "Boa tarde Si"
type textarea "x"
type textarea "Boa tarde Sil"
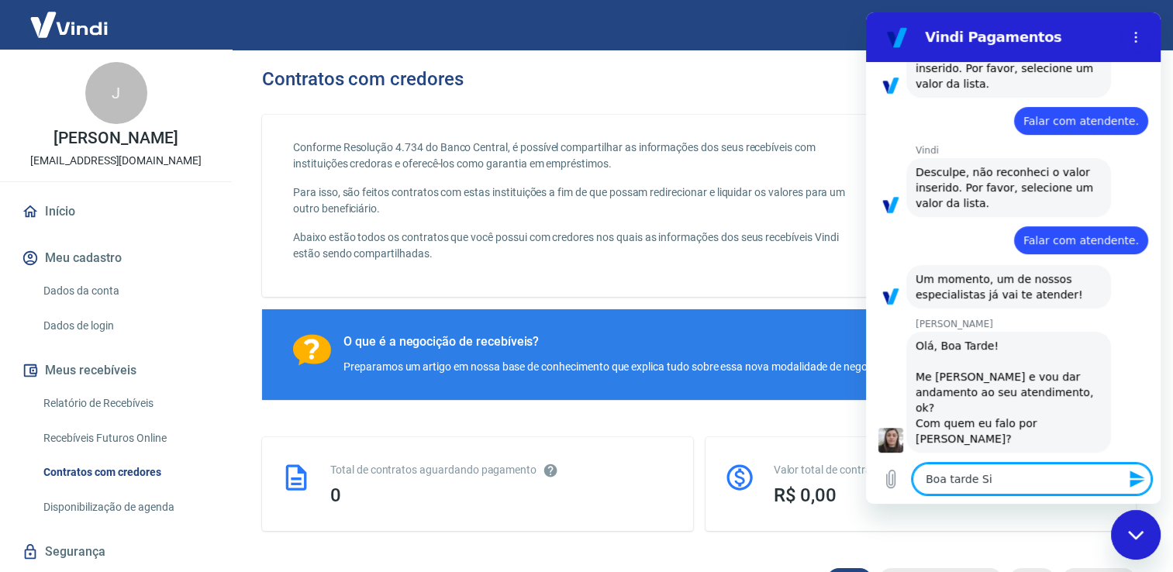
type textarea "x"
type textarea "Boa tarde Silv"
type textarea "x"
type textarea "Boa tarde Silva"
type textarea "x"
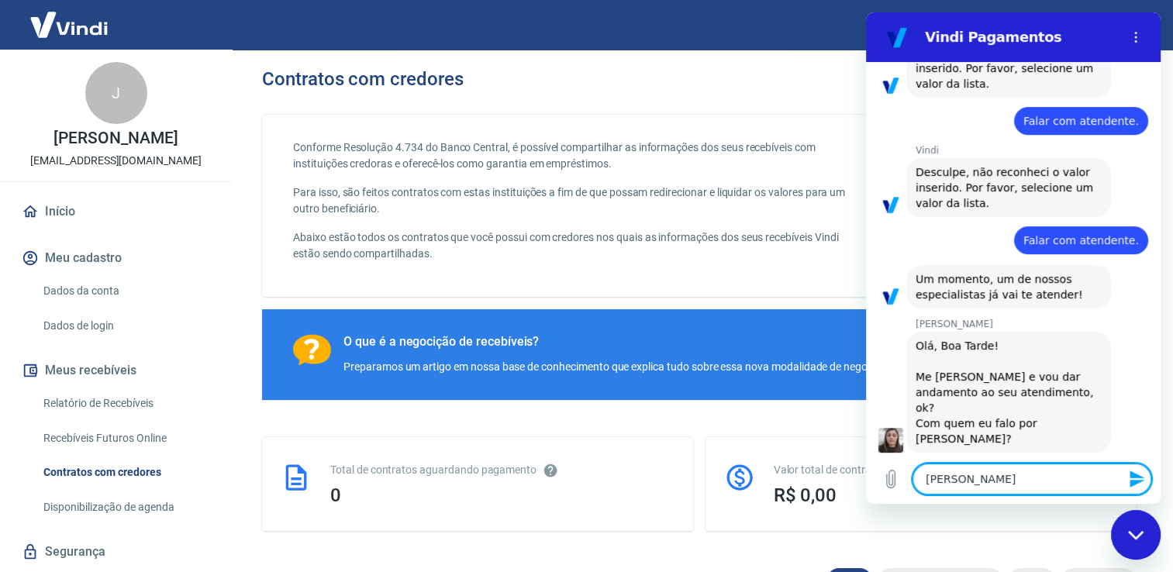
type textarea "Boa tarde Silvan"
type textarea "x"
type textarea "Boa tarde Silvana"
type textarea "x"
type textarea "Boa tarde Silvana,"
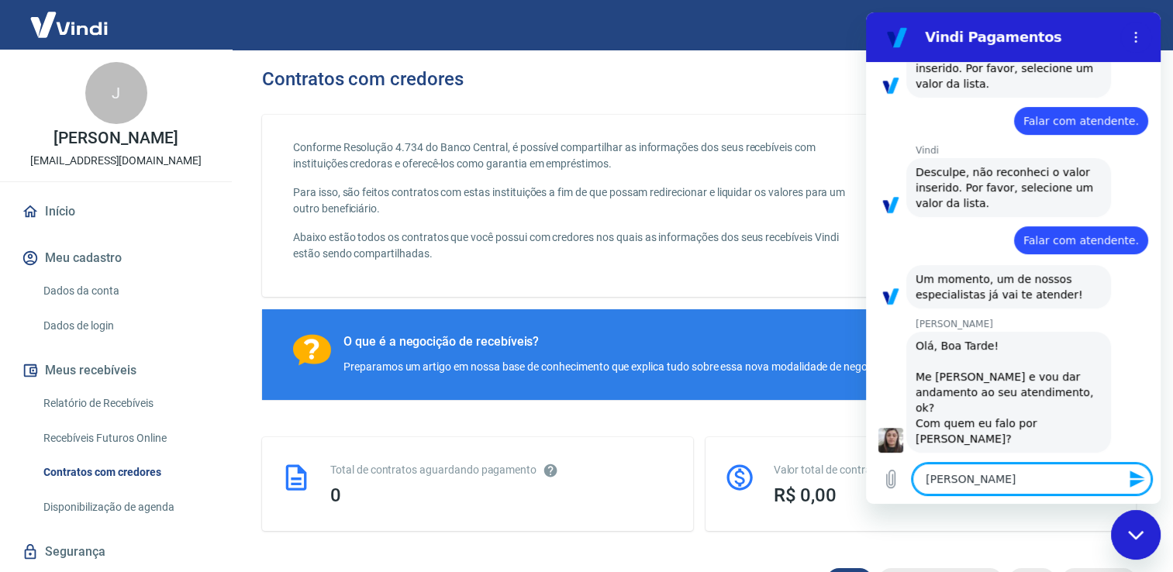
type textarea "x"
type textarea "Boa tarde Silvana,"
type textarea "x"
type textarea "Boa tarde Silvana, o"
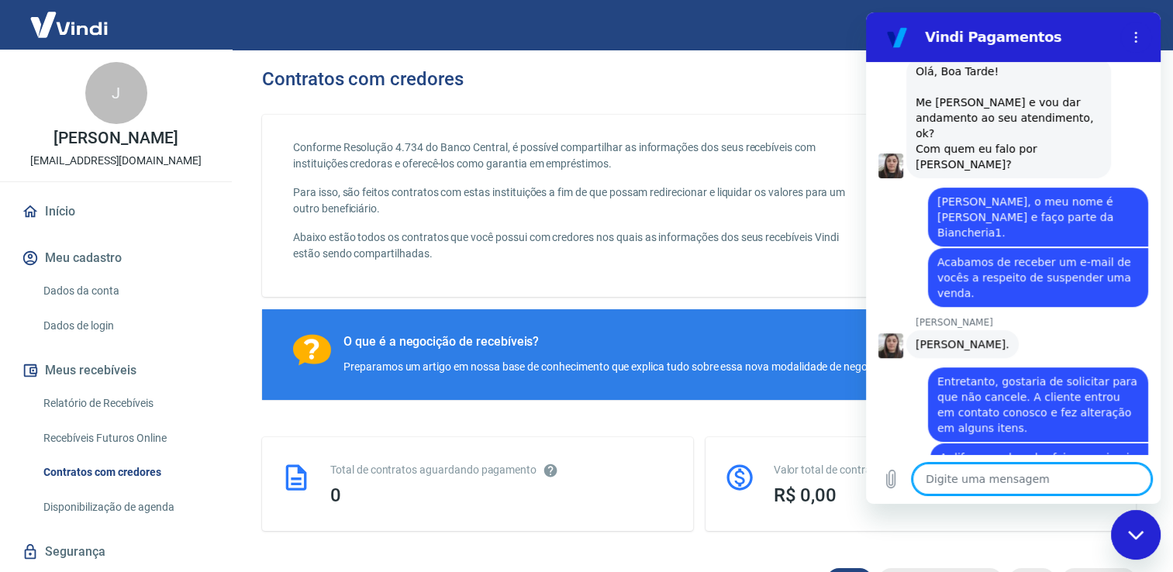
scroll to position [622, 0]
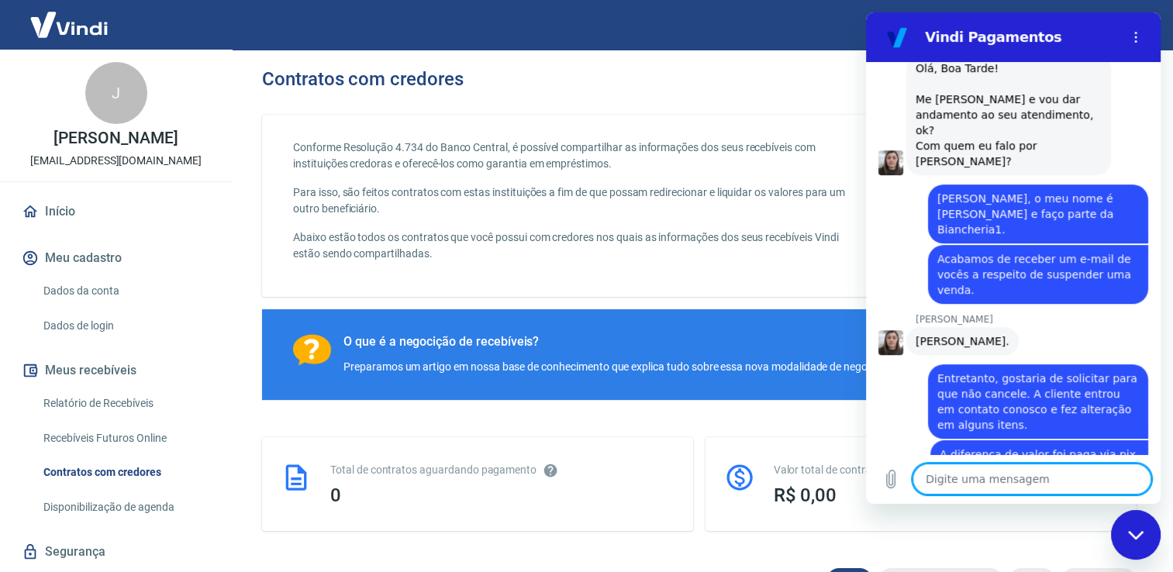
paste textarea "o envio do pedido 2425, transação 228028228"
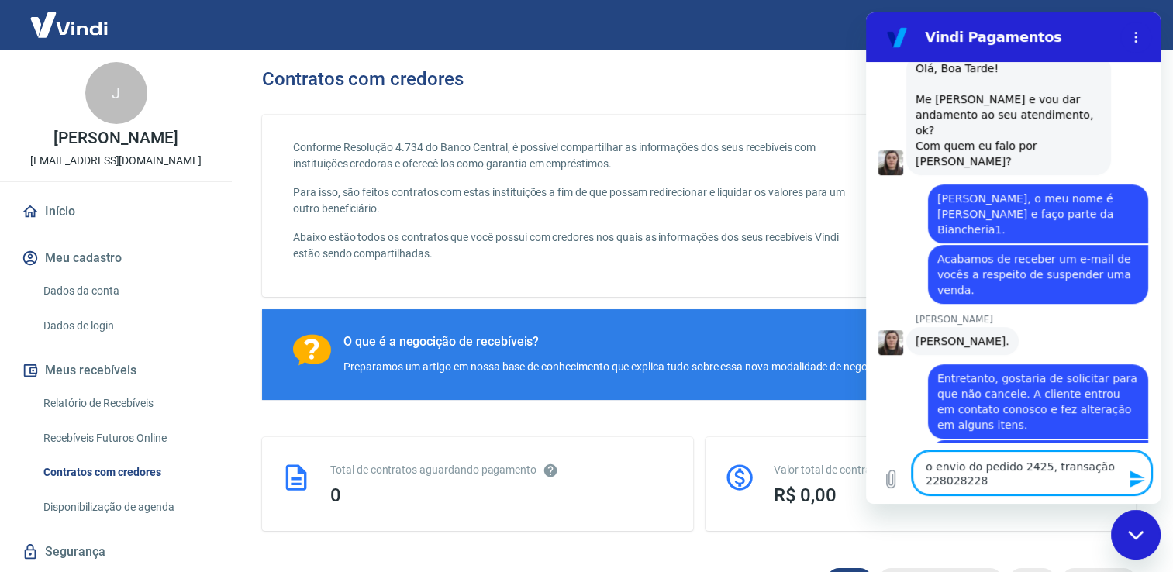
drag, startPoint x: 977, startPoint y: 466, endPoint x: 1720, endPoint y: 468, distance: 743.2
click at [866, 457] on html "Vindi Pagamentos 15:44 diz: Falar com atendente. Enviado · 15:44 Vindi Vindi di…" at bounding box center [1013, 257] width 294 height 491
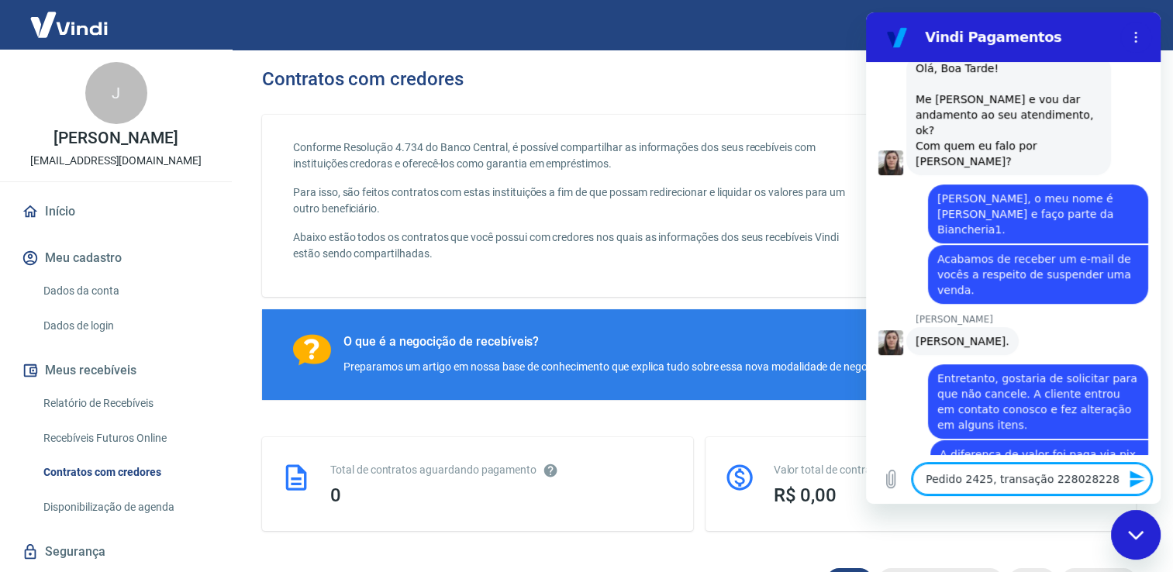
click at [1002, 476] on textarea "Pedido 2425, transação 228028228" at bounding box center [1031, 478] width 239 height 31
click at [1085, 473] on textarea "Pedido 2425, transação 228028228" at bounding box center [1031, 478] width 239 height 31
click at [1090, 474] on textarea "Pedido 2425, transação 228028228" at bounding box center [1031, 478] width 239 height 31
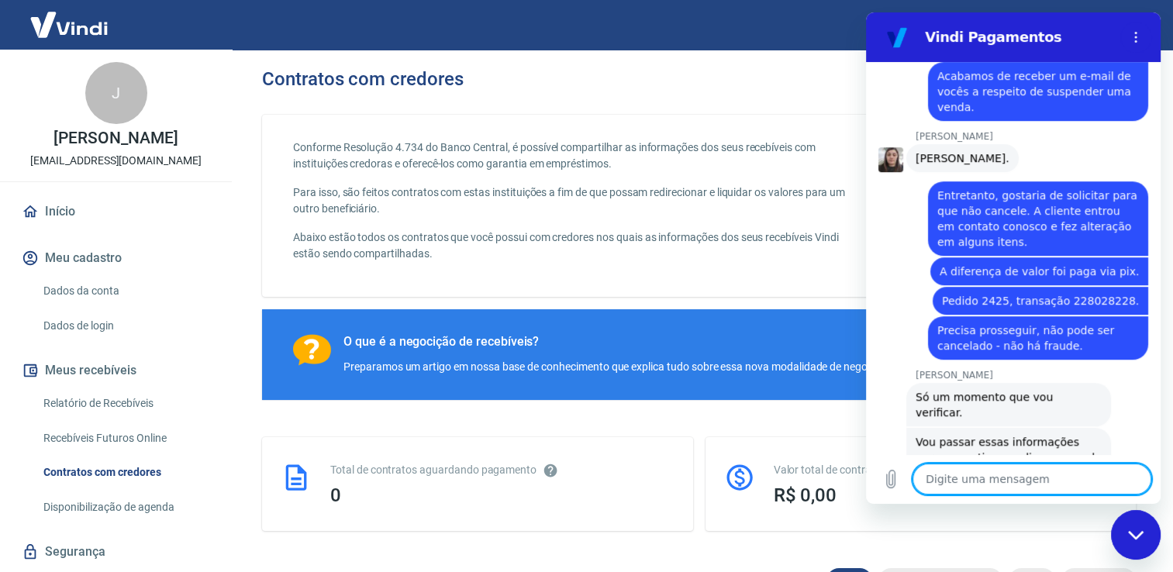
scroll to position [808, 0]
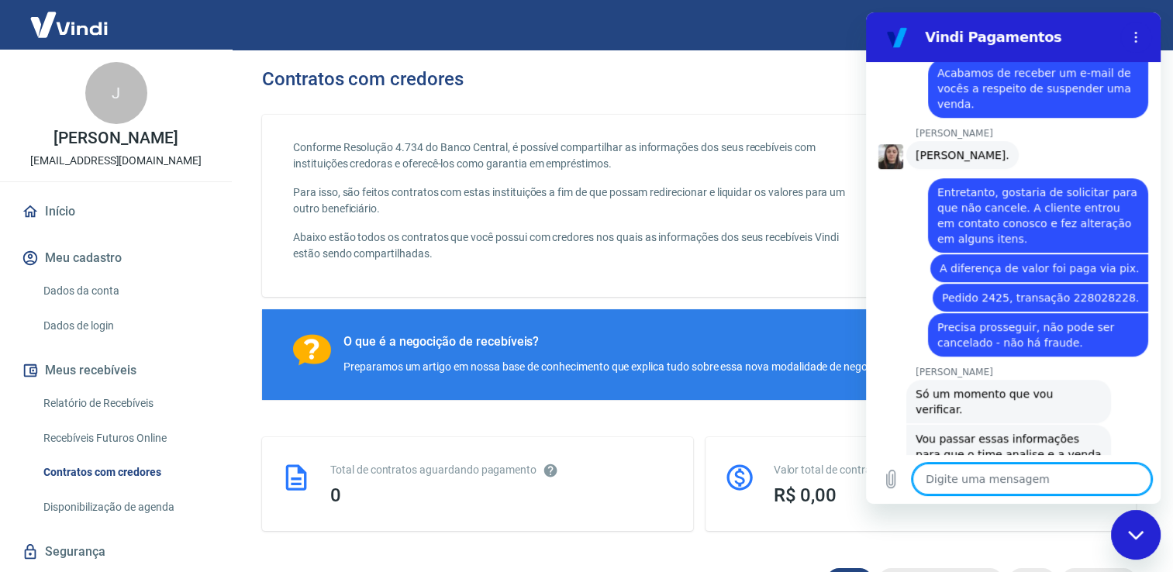
click at [988, 478] on textarea at bounding box center [1031, 478] width 239 height 31
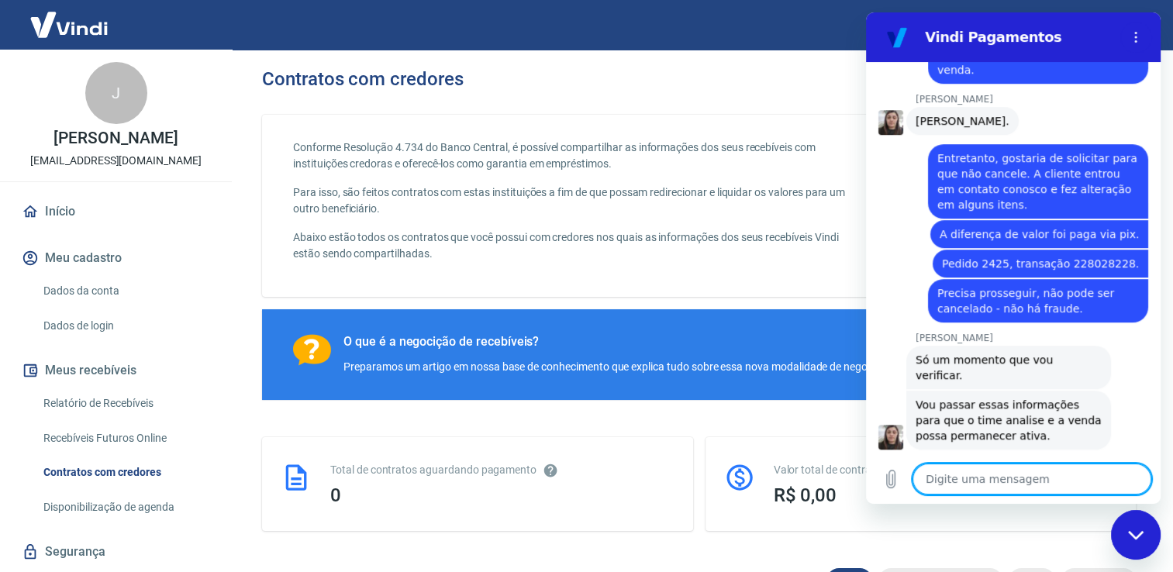
scroll to position [845, 0]
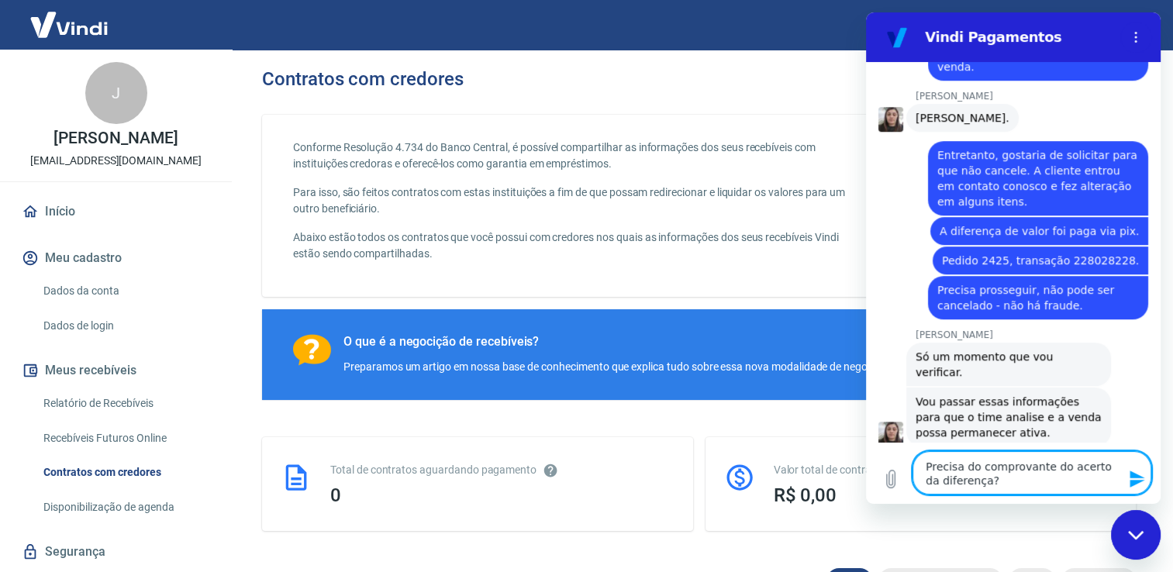
click at [1011, 491] on textarea "Precisa do comprovante do acerto da diferença?" at bounding box center [1031, 472] width 239 height 43
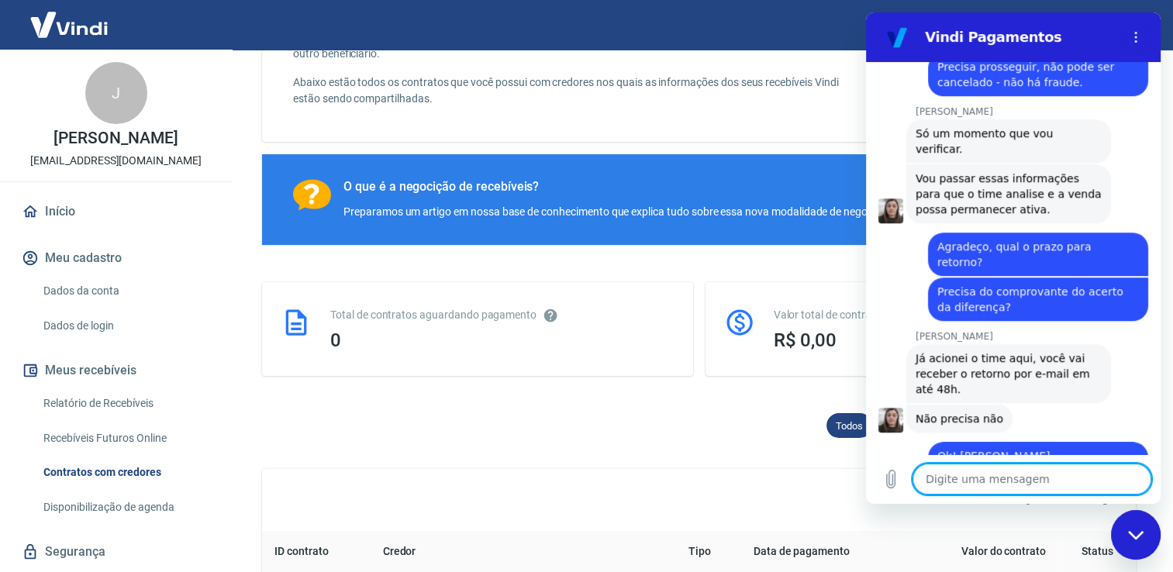
scroll to position [1105, 0]
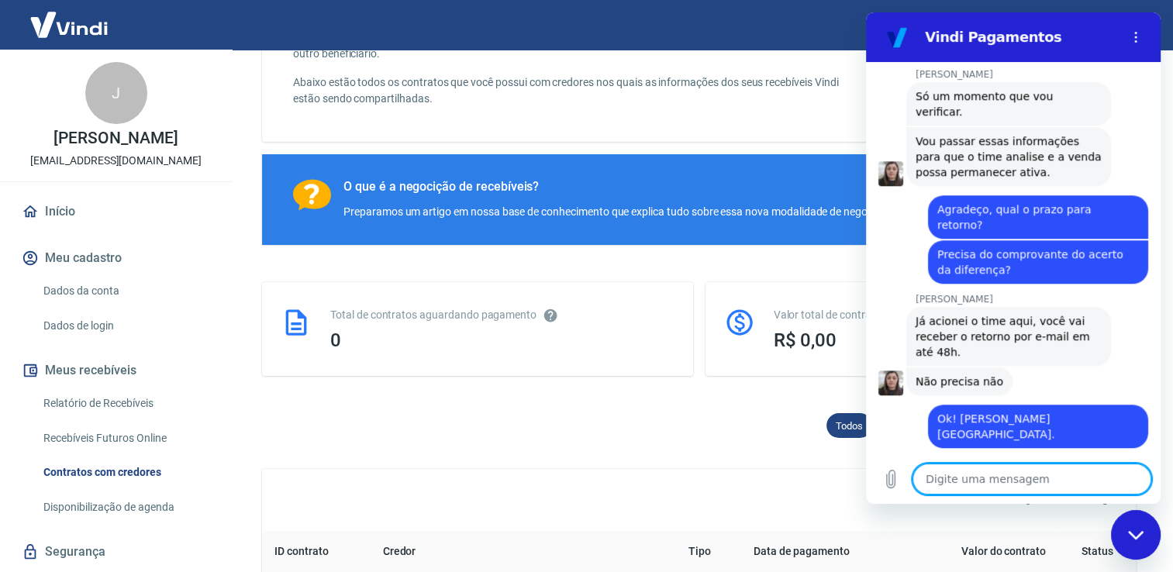
click at [973, 477] on textarea at bounding box center [1031, 478] width 239 height 31
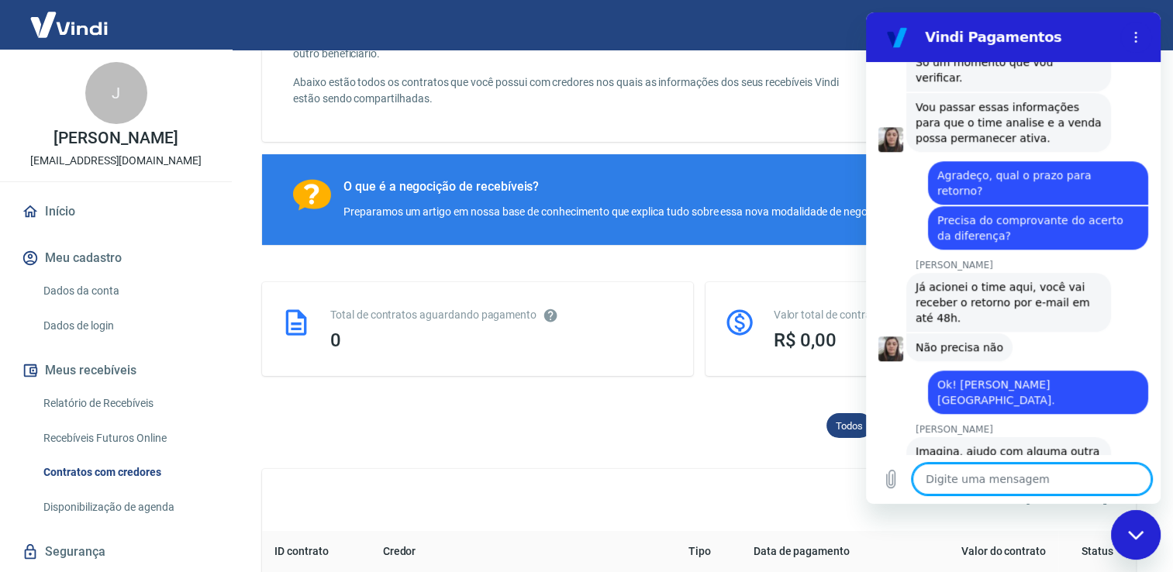
scroll to position [1142, 0]
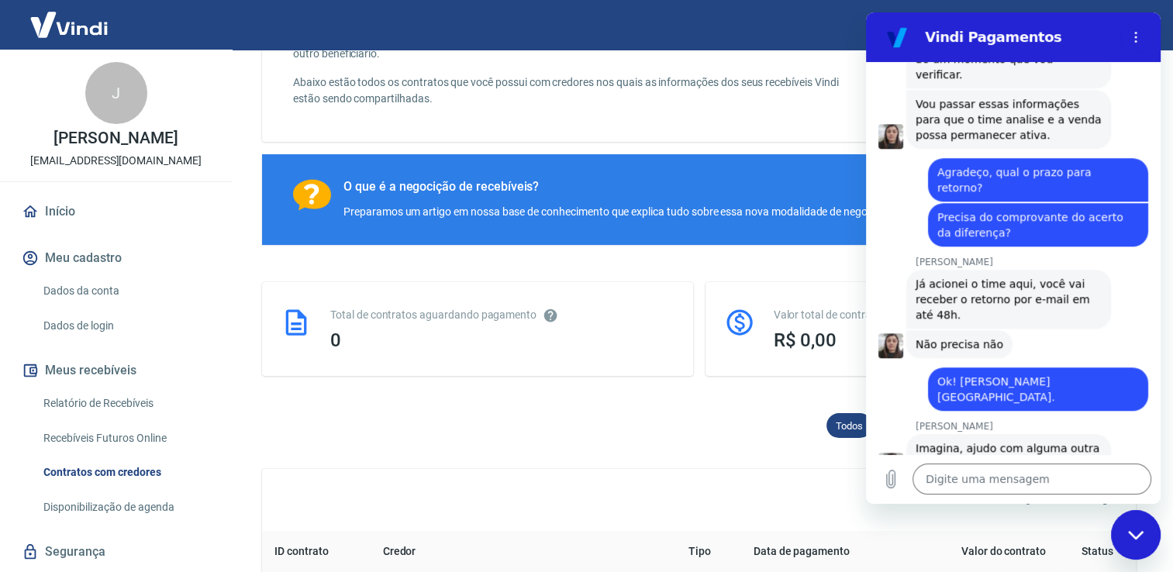
click at [1141, 530] on icon "Fechar janela de mensagens" at bounding box center [1136, 535] width 16 height 10
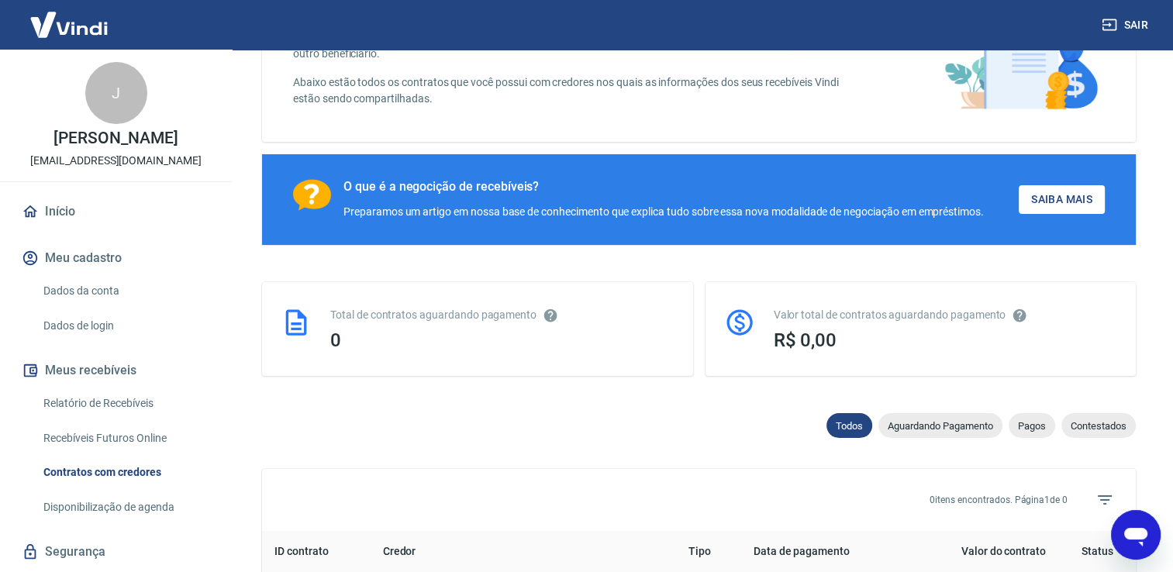
click at [1134, 534] on icon "Abrir janela de mensagens" at bounding box center [1135, 537] width 23 height 19
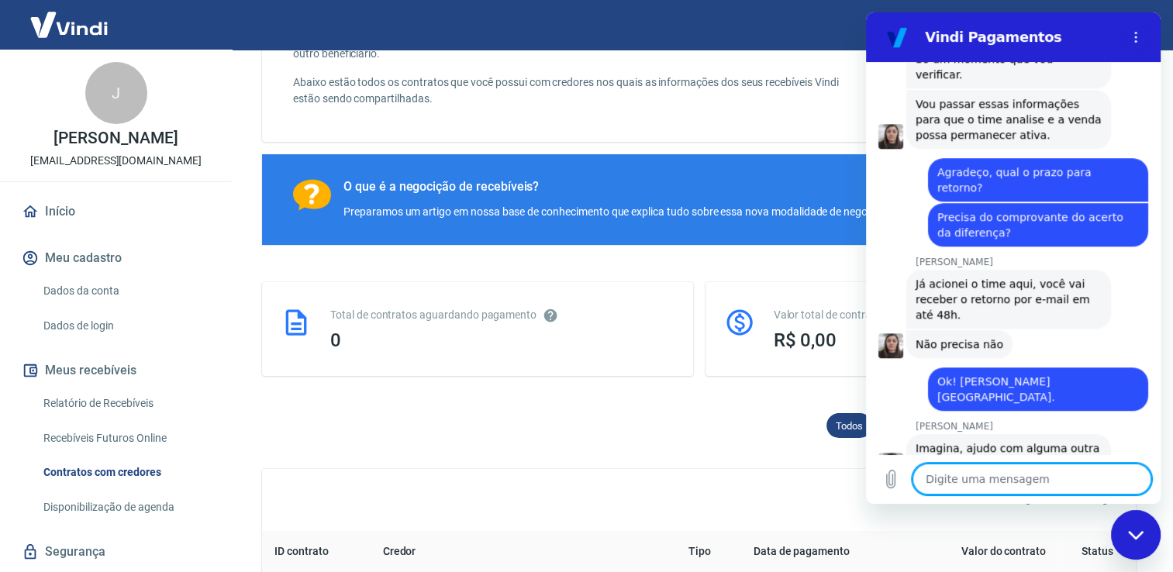
click at [1135, 534] on icon "Fechar janela de mensagens" at bounding box center [1136, 535] width 16 height 10
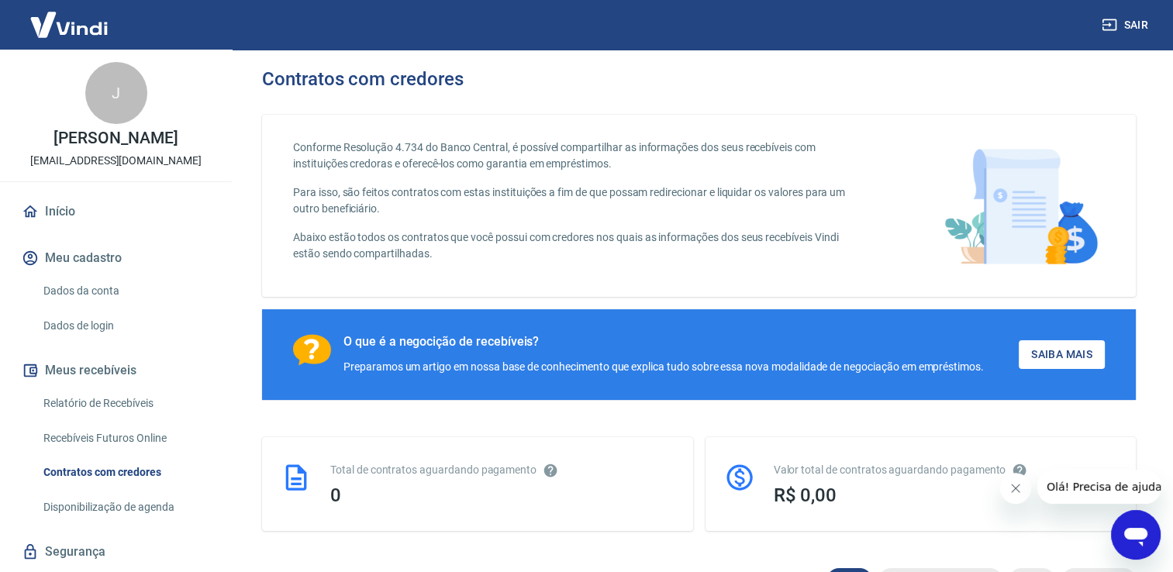
click at [1148, 531] on icon "Abrir janela de mensagens" at bounding box center [1135, 535] width 28 height 28
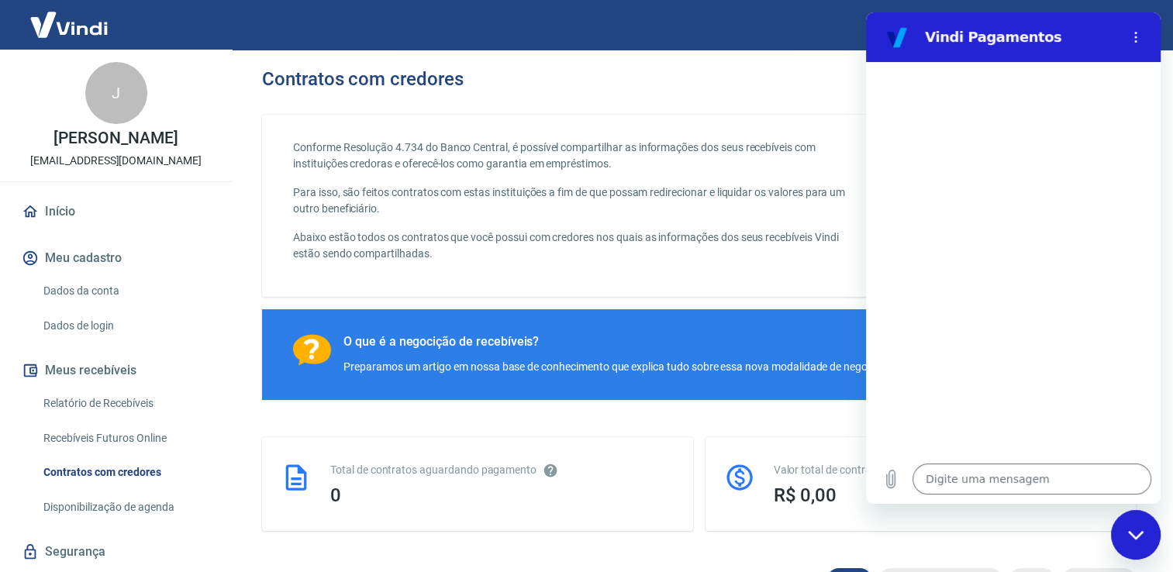
click at [1135, 536] on icon "Fechar janela de mensagens" at bounding box center [1136, 535] width 16 height 10
type textarea "x"
